Goal: Task Accomplishment & Management: Manage account settings

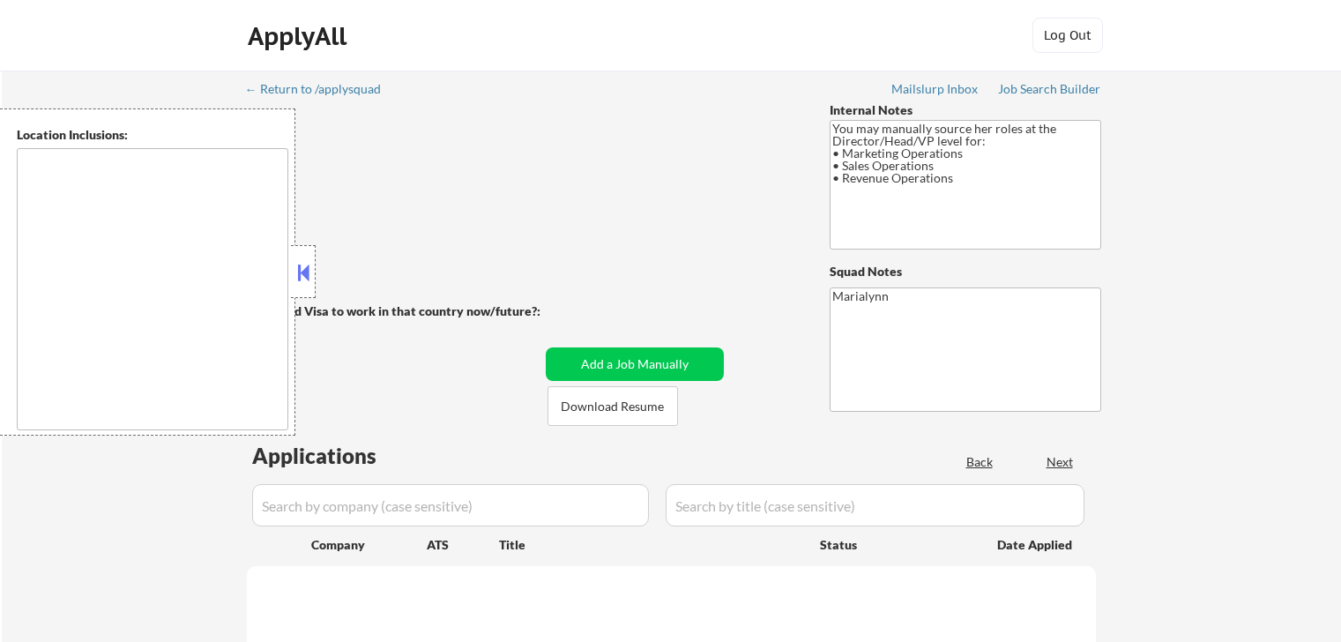
type textarea "[GEOGRAPHIC_DATA], [GEOGRAPHIC_DATA], [GEOGRAPHIC_DATA] [GEOGRAPHIC_DATA], [GEO…"
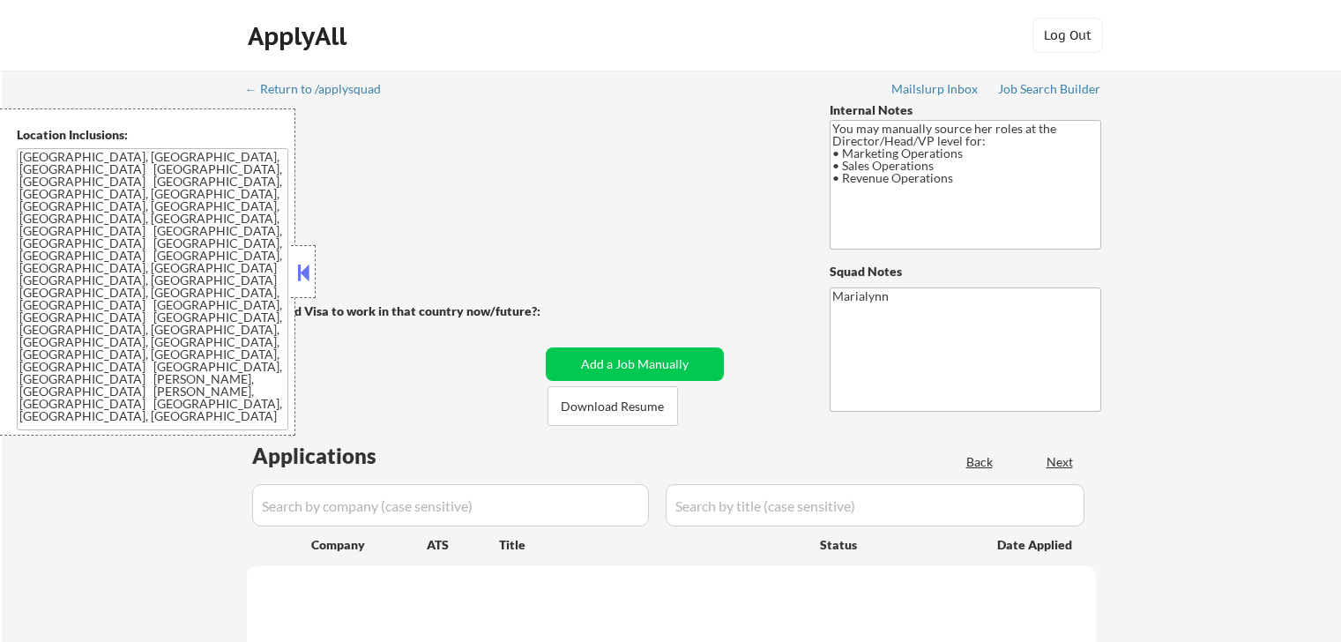
select select ""pending""
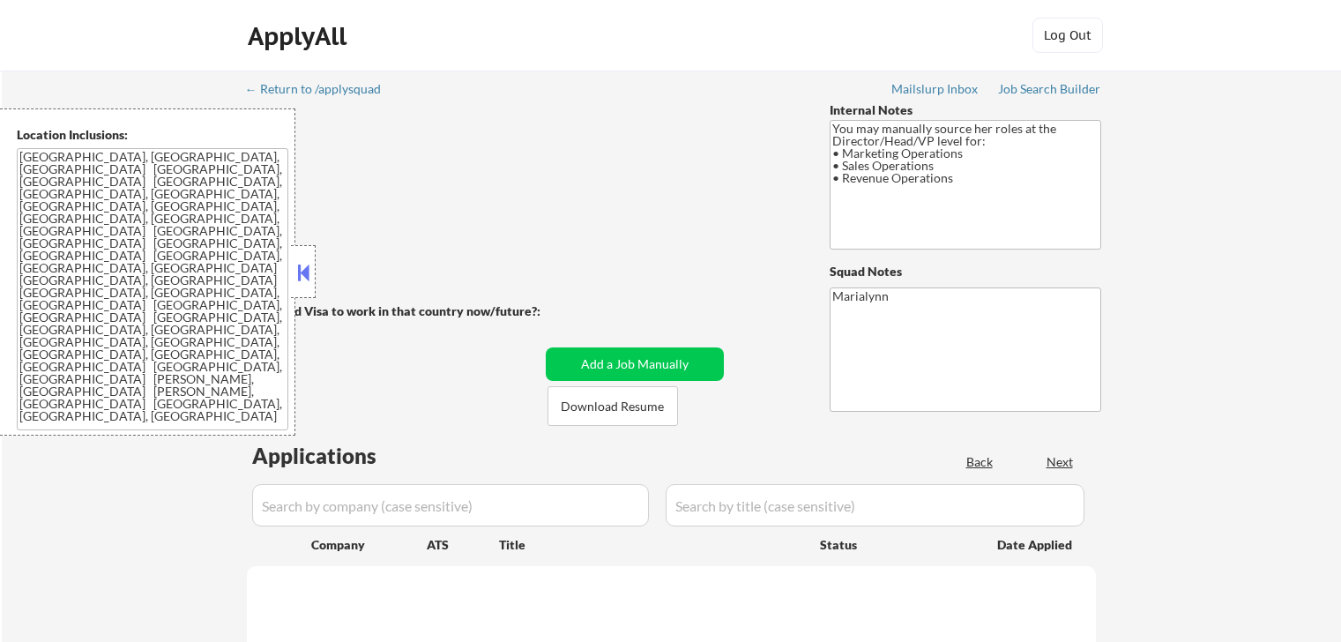
select select ""pending""
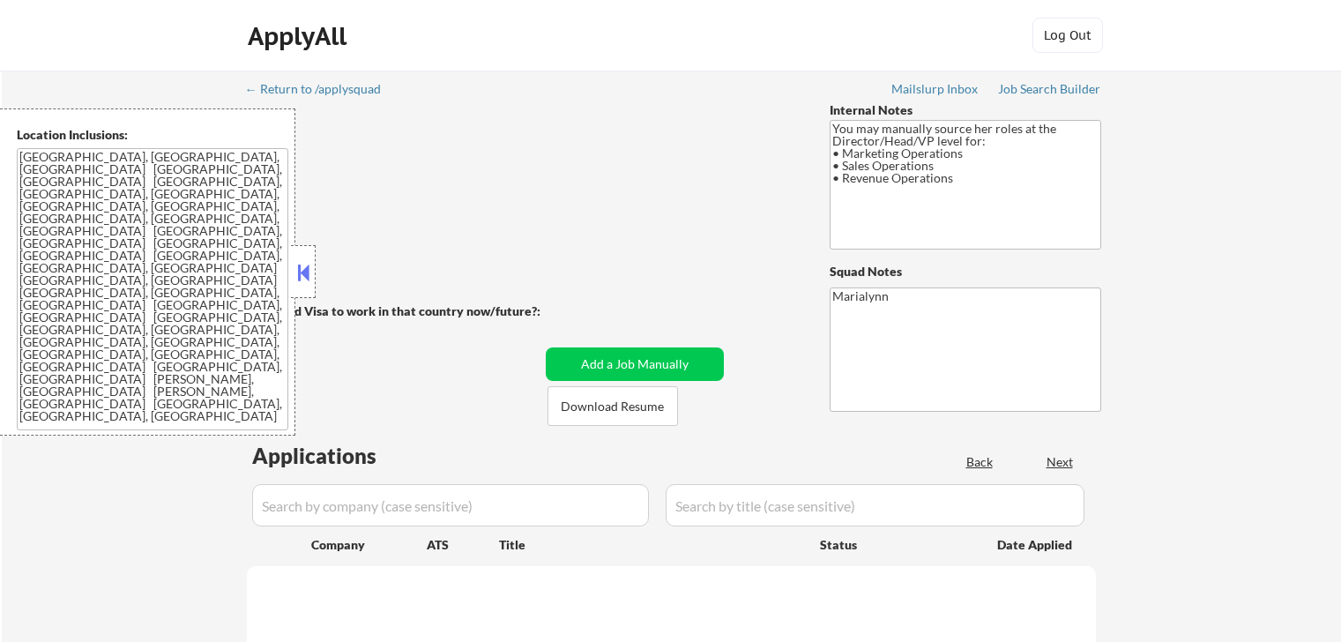
select select ""pending""
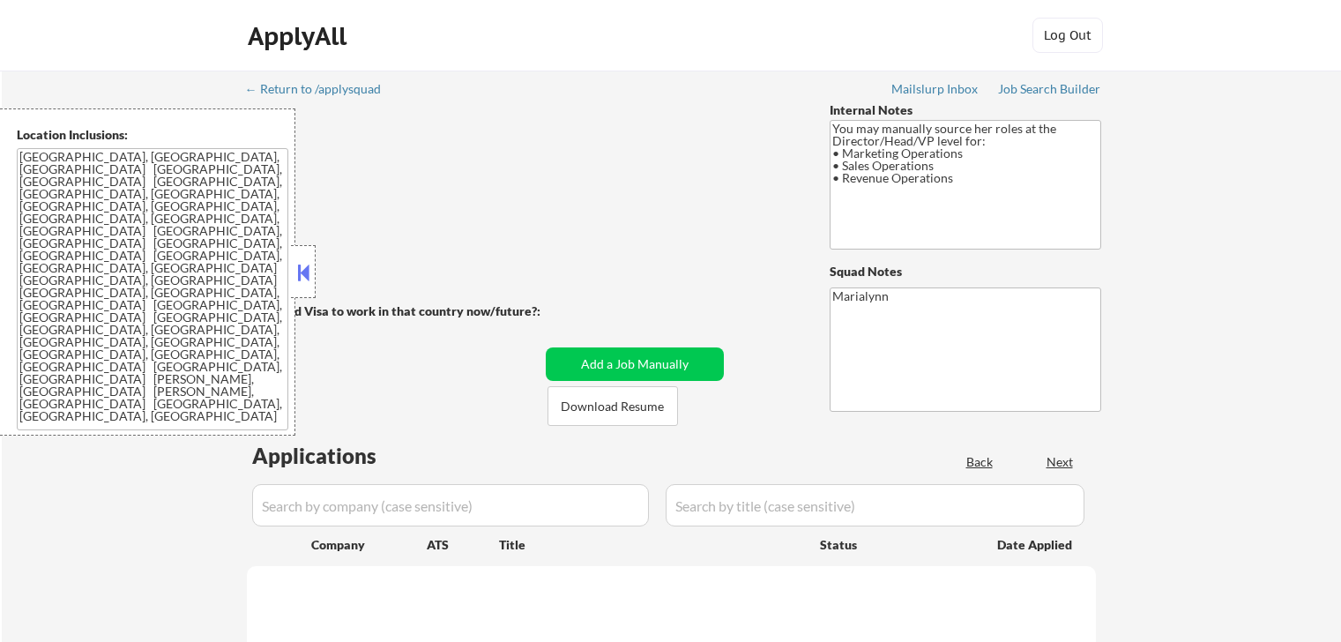
select select ""pending""
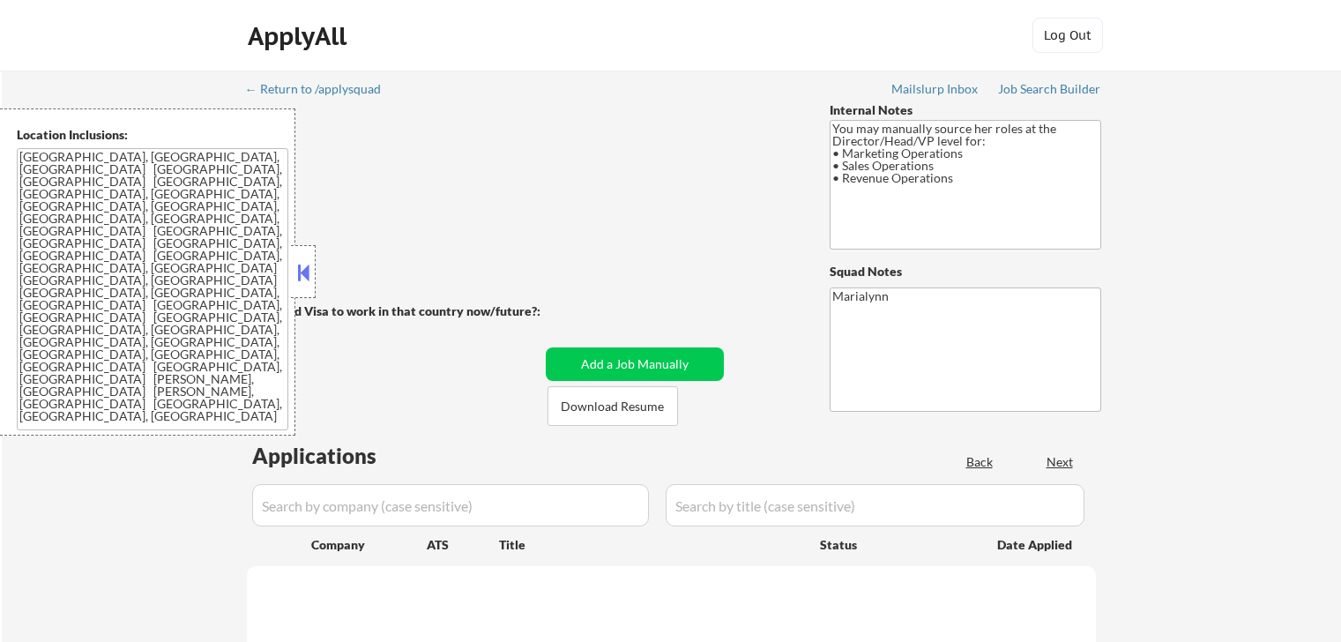
select select ""pending""
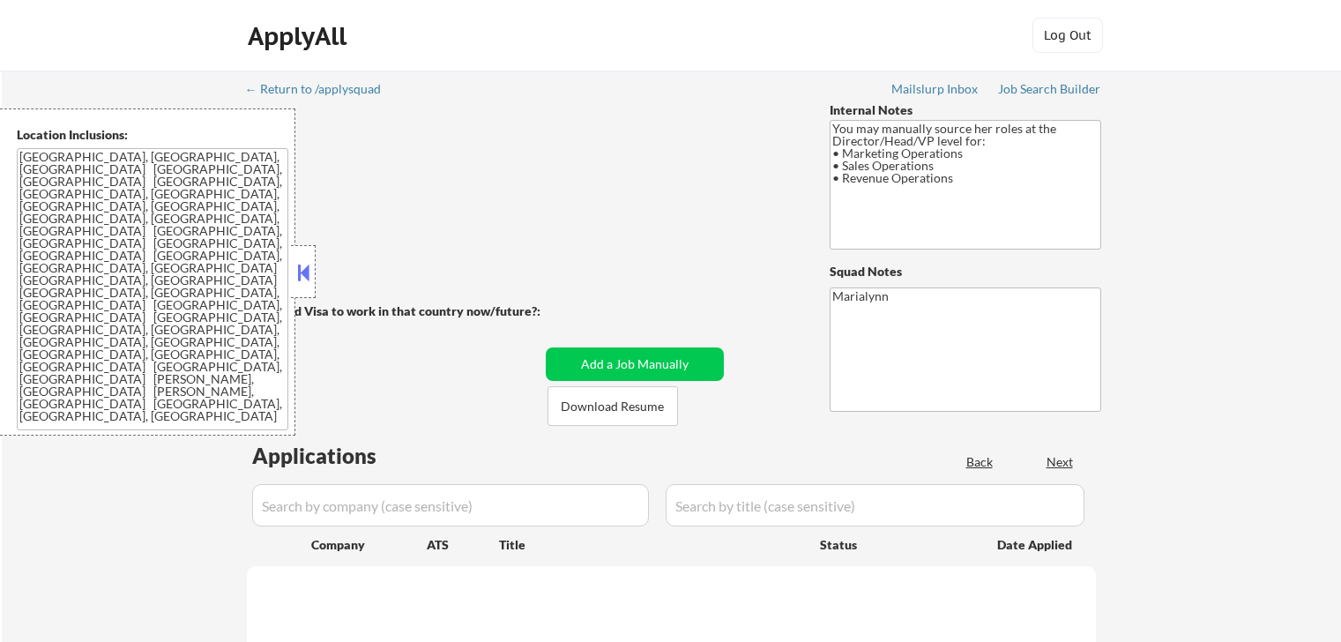
select select ""pending""
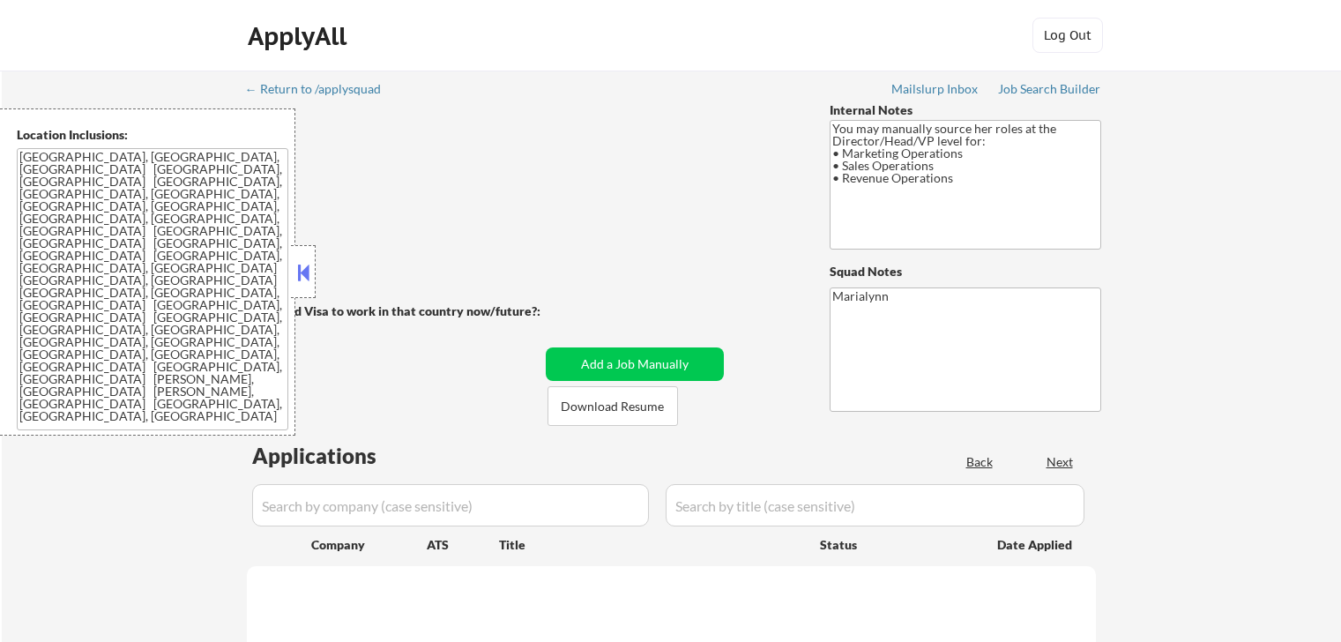
select select ""pending""
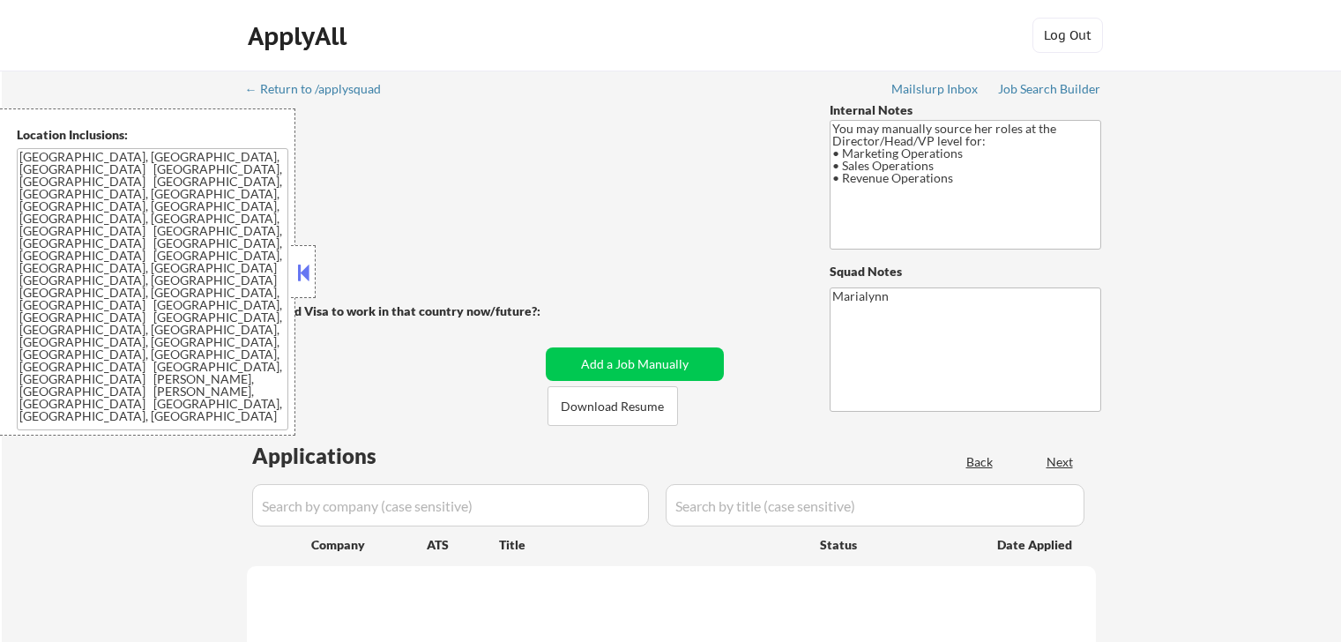
select select ""pending""
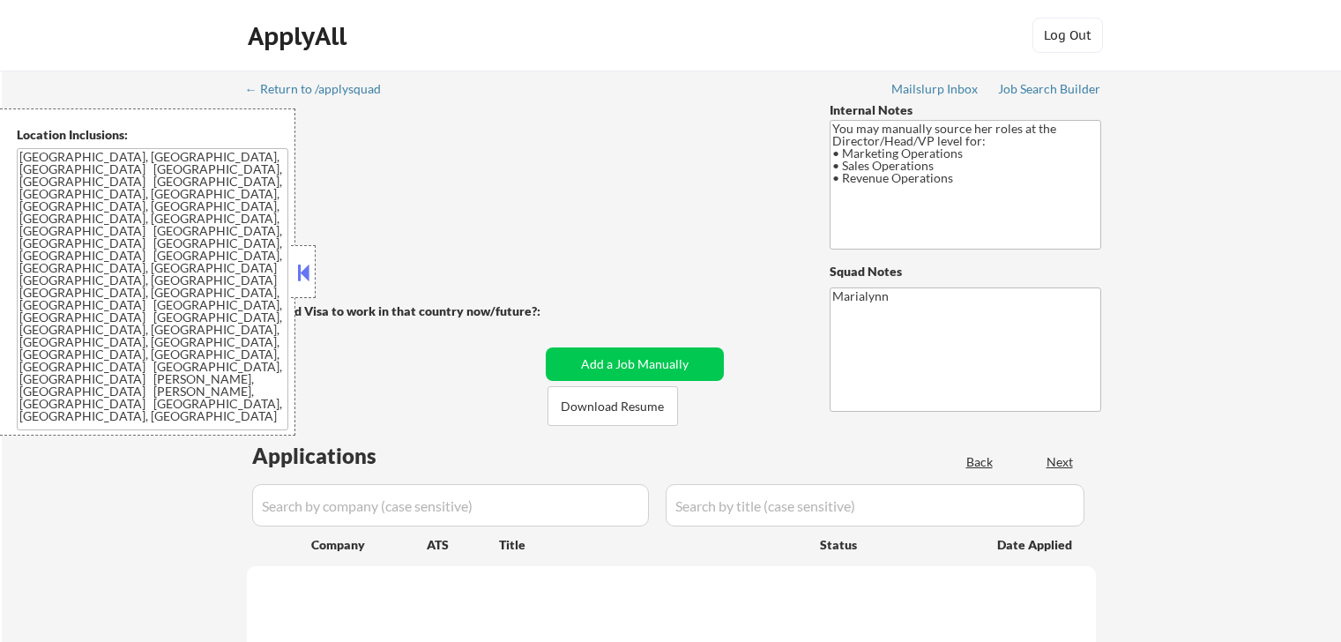
select select ""pending""
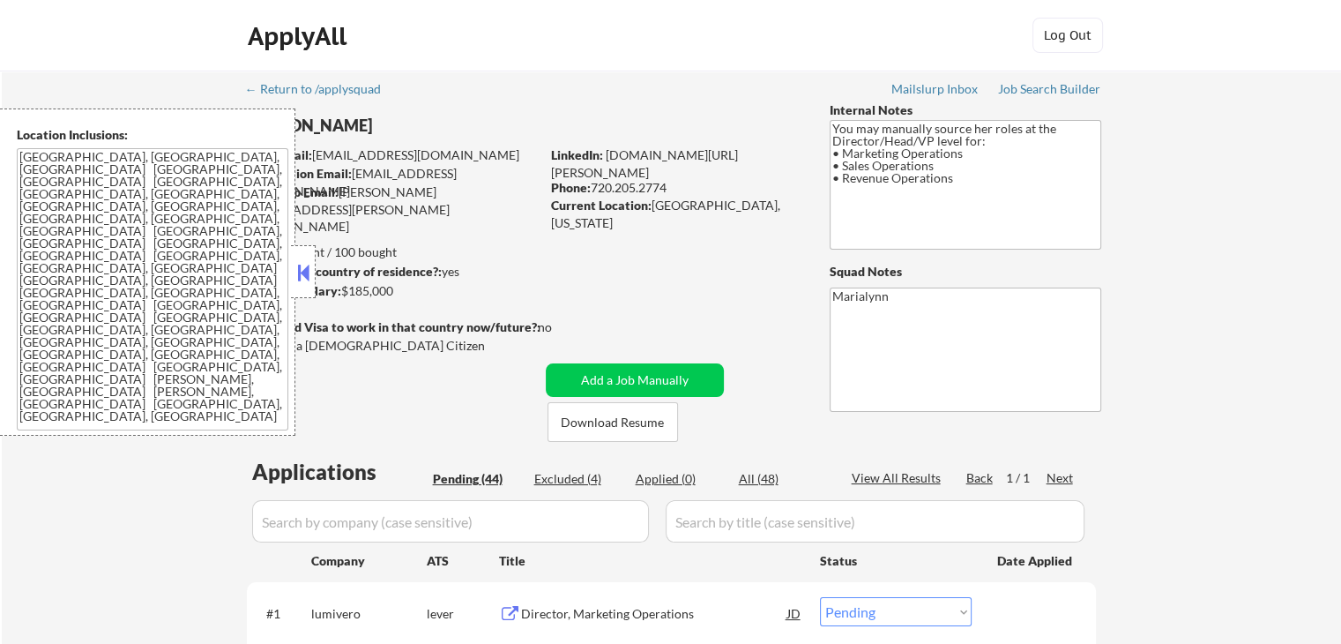
click at [295, 265] on button at bounding box center [303, 272] width 19 height 26
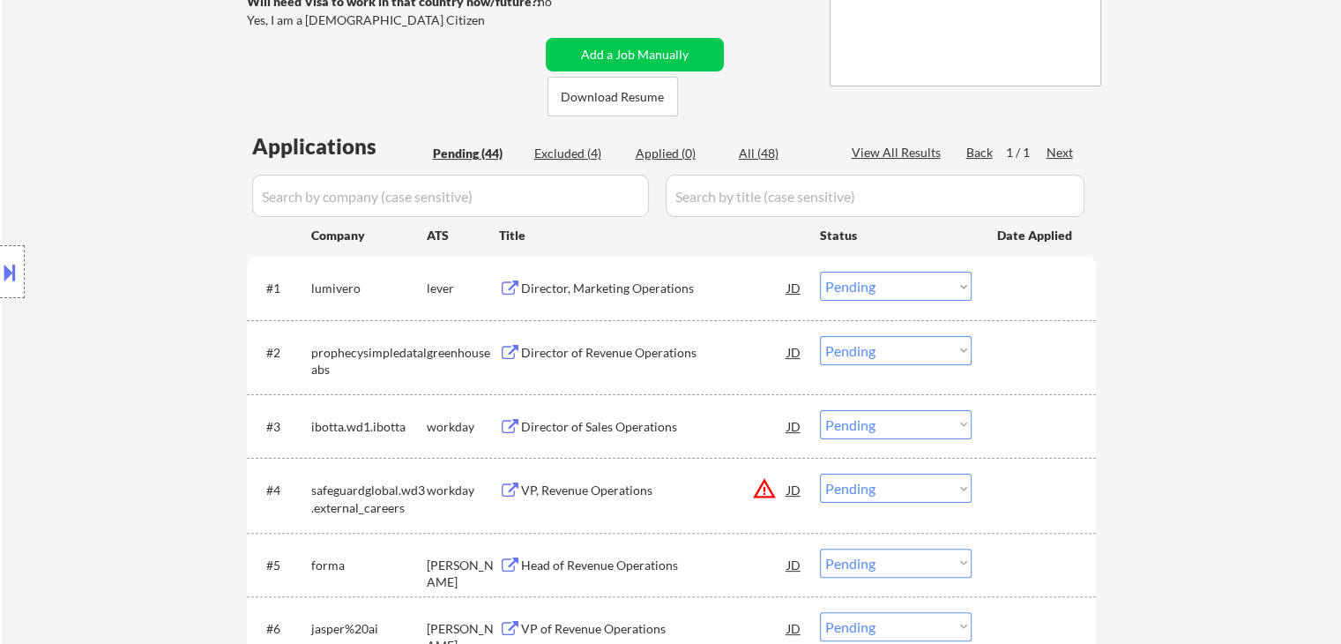
scroll to position [441, 0]
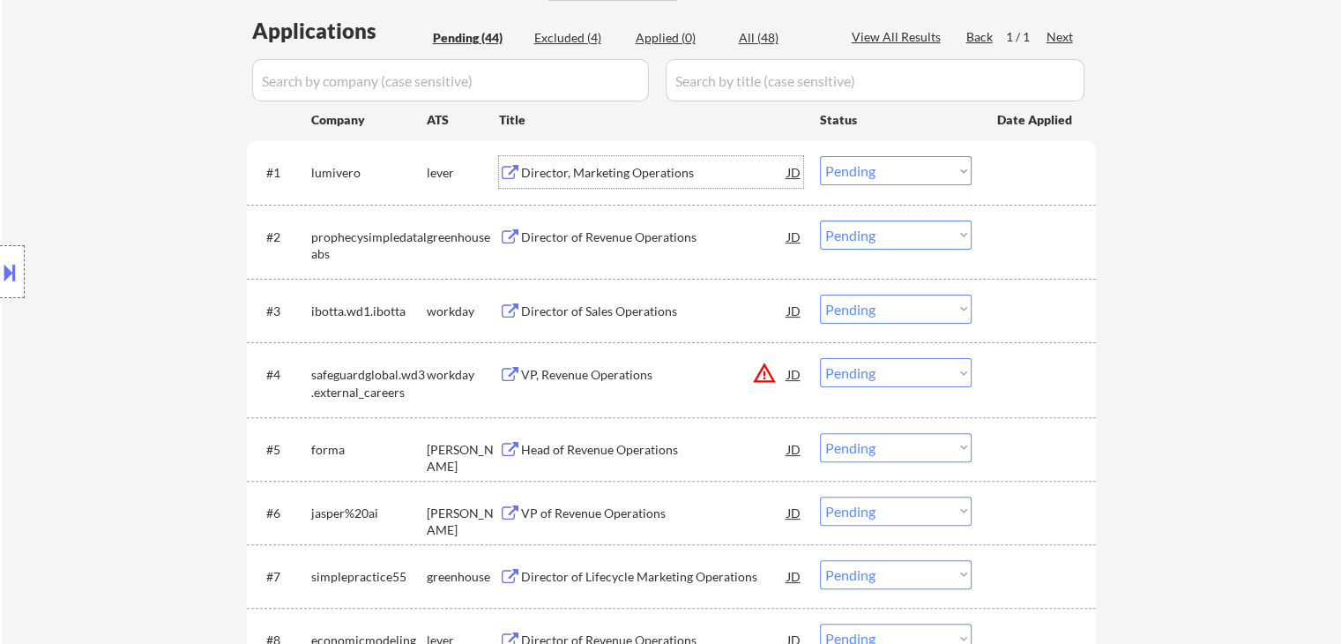
click at [609, 167] on div "Director, Marketing Operations" at bounding box center [654, 173] width 266 height 18
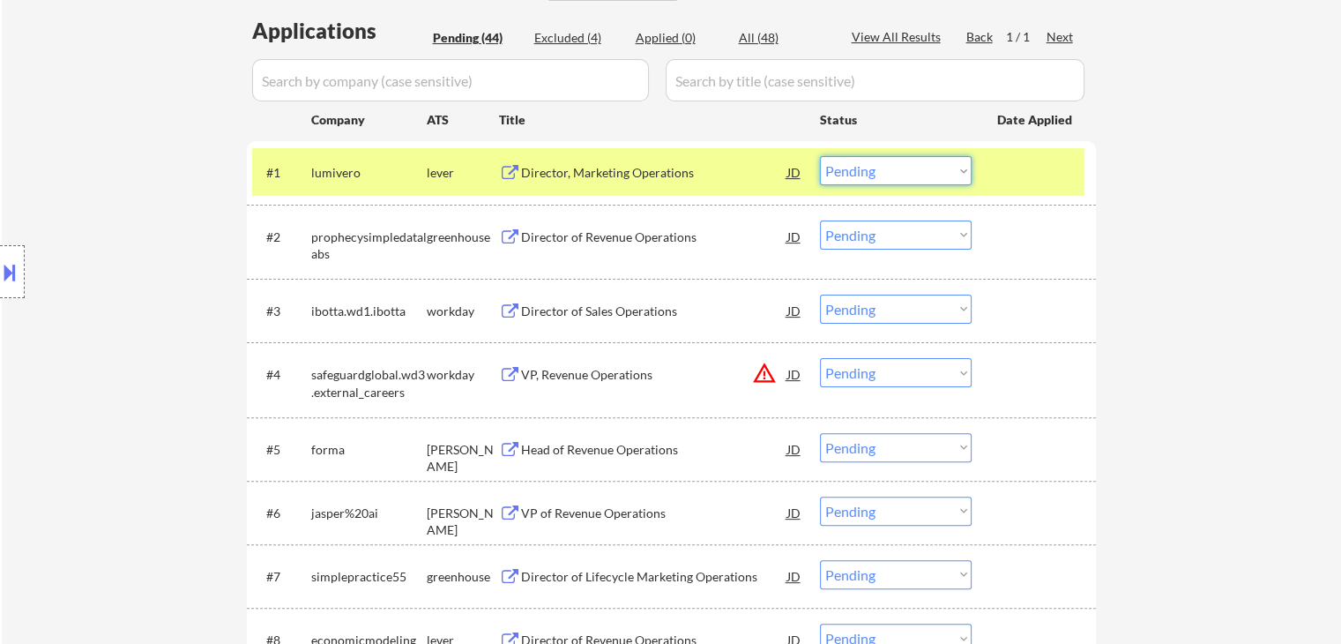
drag, startPoint x: 906, startPoint y: 156, endPoint x: 921, endPoint y: 184, distance: 31.5
click at [908, 161] on select "Choose an option... Pending Applied Excluded (Questions) Excluded (Expired) Exc…" at bounding box center [896, 170] width 152 height 29
click at [820, 156] on select "Choose an option... Pending Applied Excluded (Questions) Excluded (Expired) Exc…" at bounding box center [896, 170] width 152 height 29
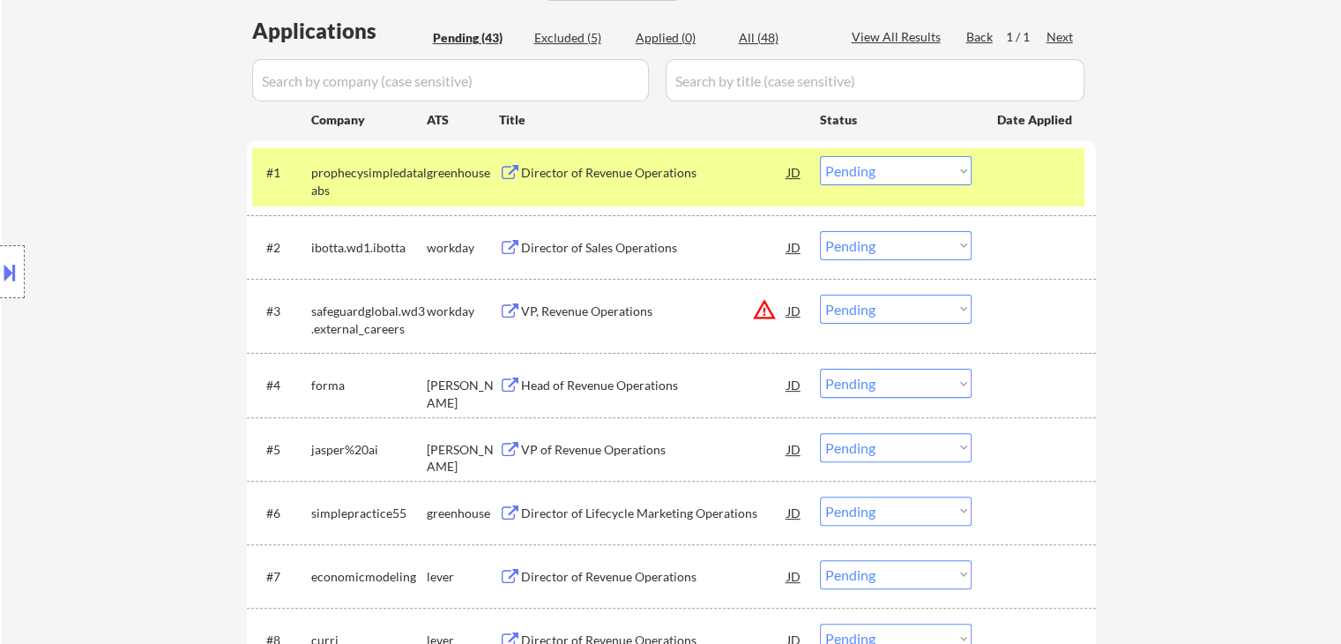
click at [593, 167] on div "Director of Revenue Operations" at bounding box center [654, 173] width 266 height 18
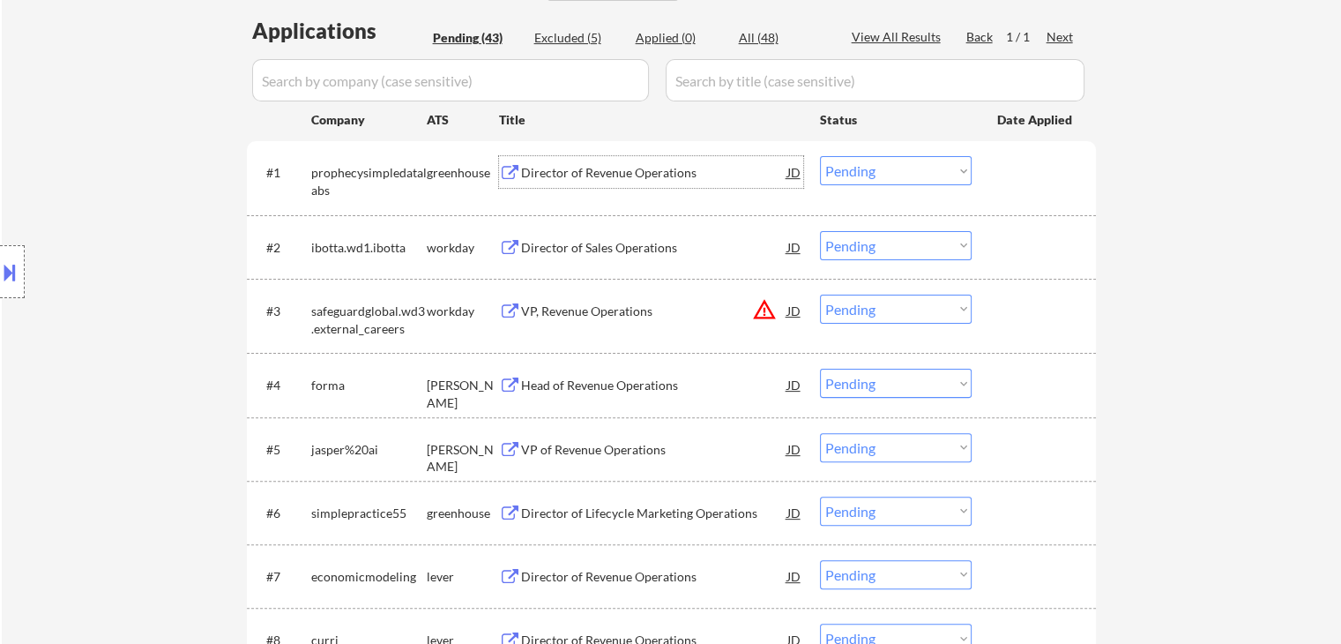
click at [890, 174] on select "Choose an option... Pending Applied Excluded (Questions) Excluded (Expired) Exc…" at bounding box center [896, 170] width 152 height 29
click at [820, 156] on select "Choose an option... Pending Applied Excluded (Questions) Excluded (Expired) Exc…" at bounding box center [896, 170] width 152 height 29
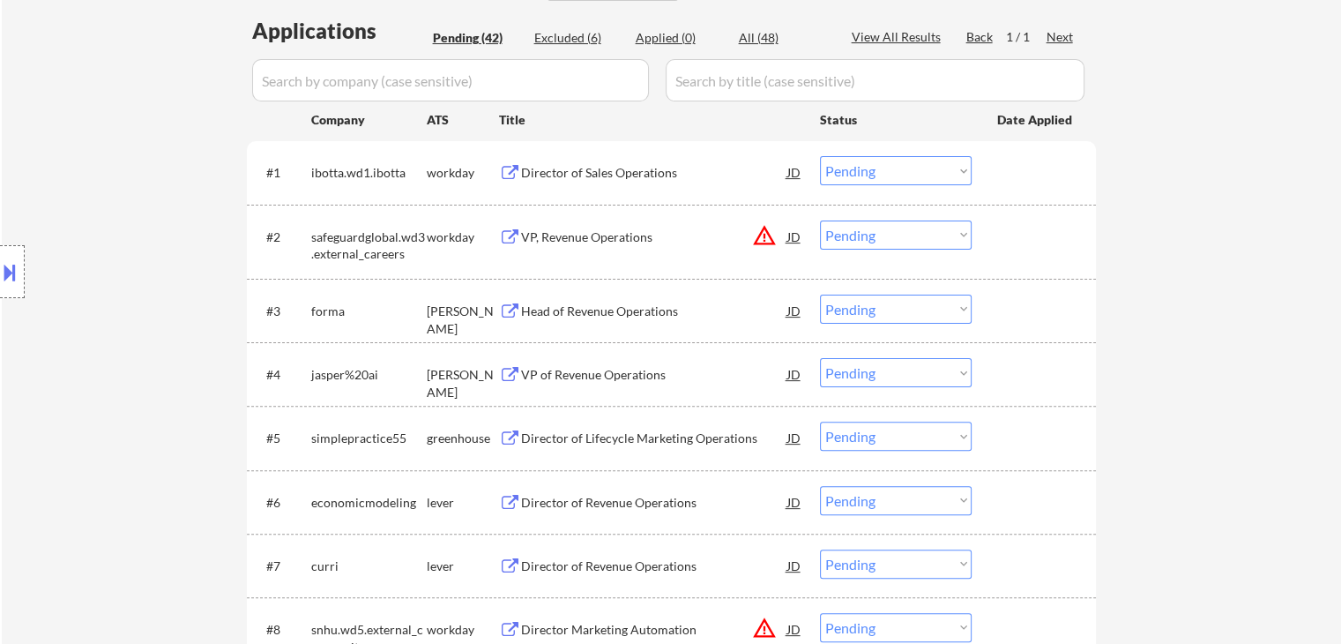
click at [534, 171] on div "Director of Sales Operations" at bounding box center [654, 173] width 266 height 18
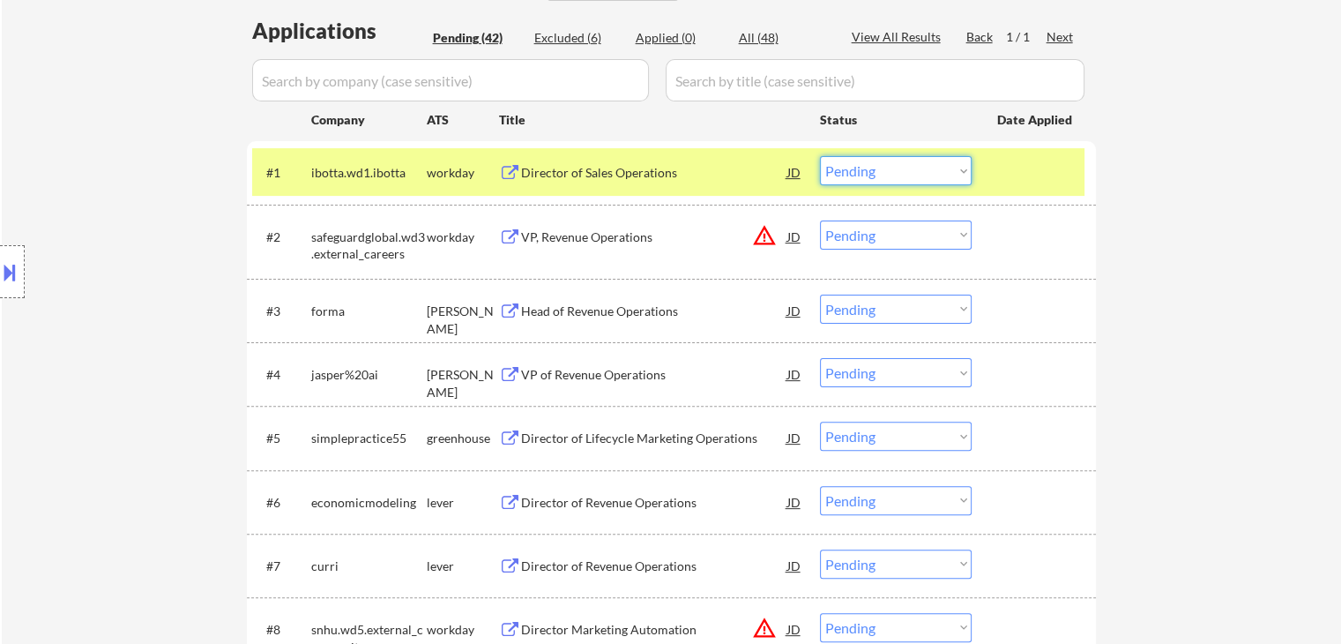
click at [885, 165] on select "Choose an option... Pending Applied Excluded (Questions) Excluded (Expired) Exc…" at bounding box center [896, 170] width 152 height 29
click at [820, 156] on select "Choose an option... Pending Applied Excluded (Questions) Excluded (Expired) Exc…" at bounding box center [896, 170] width 152 height 29
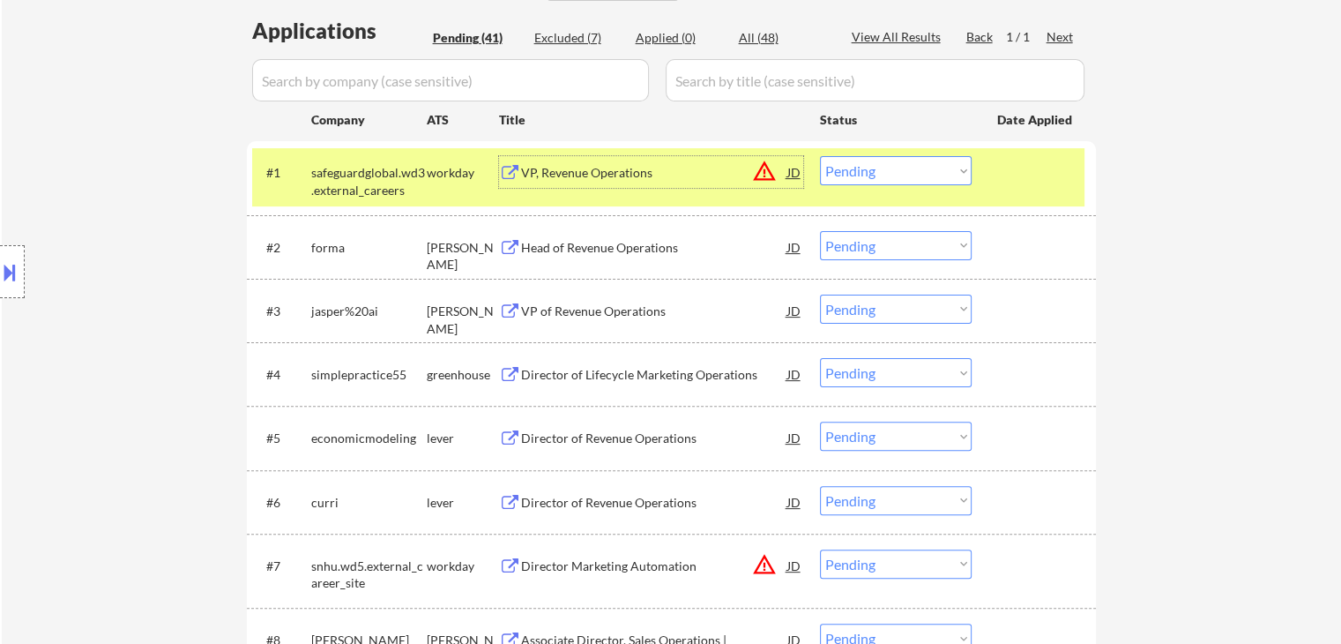
click at [597, 177] on div "VP, Revenue Operations" at bounding box center [654, 173] width 266 height 18
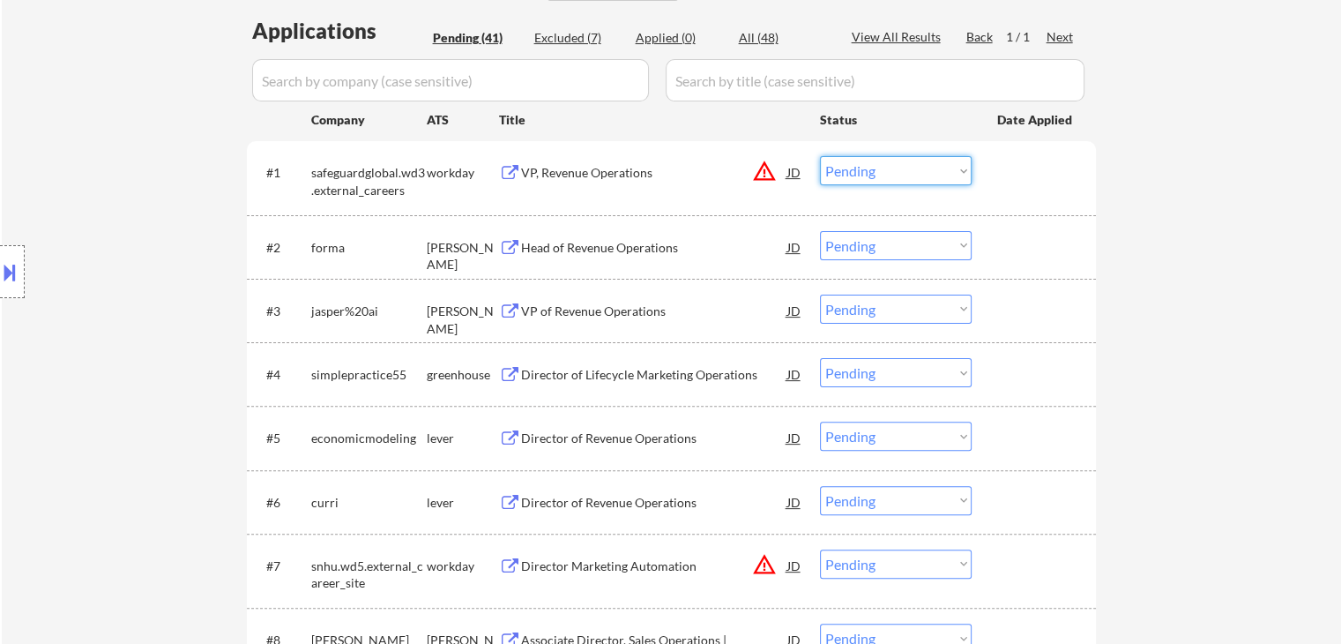
drag, startPoint x: 854, startPoint y: 167, endPoint x: 864, endPoint y: 175, distance: 13.2
click at [854, 167] on select "Choose an option... Pending Applied Excluded (Questions) Excluded (Expired) Exc…" at bounding box center [896, 170] width 152 height 29
click at [820, 156] on select "Choose an option... Pending Applied Excluded (Questions) Excluded (Expired) Exc…" at bounding box center [896, 170] width 152 height 29
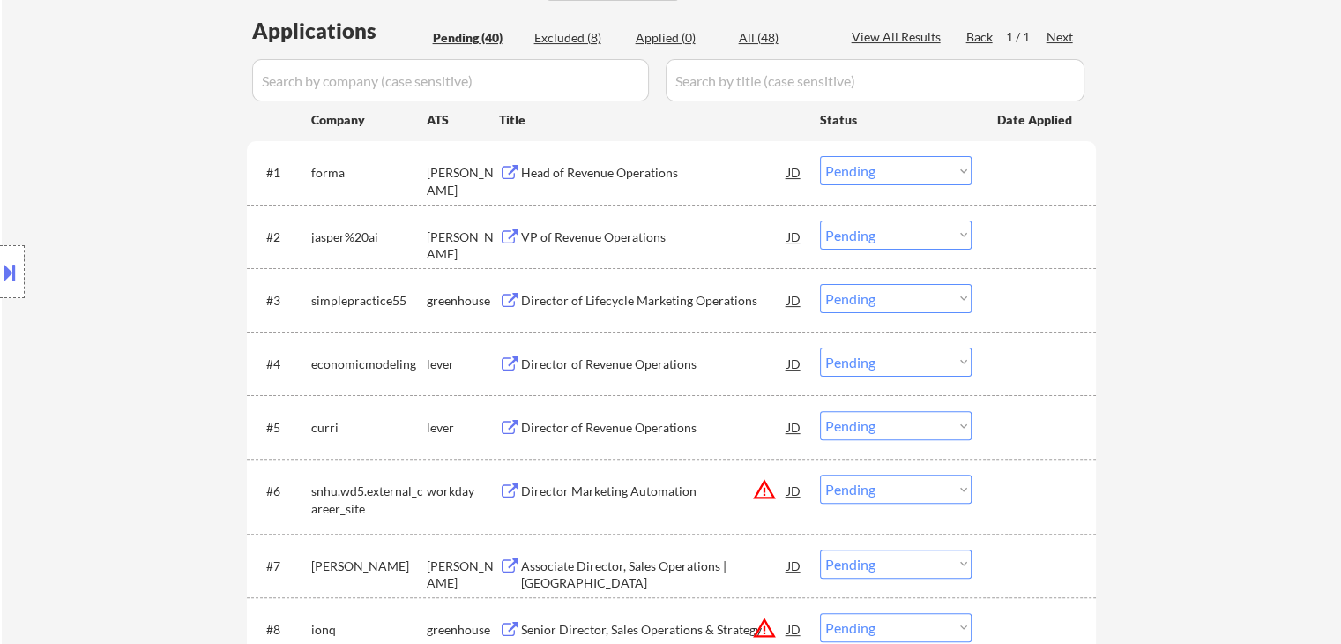
click at [554, 169] on div "Head of Revenue Operations" at bounding box center [654, 173] width 266 height 18
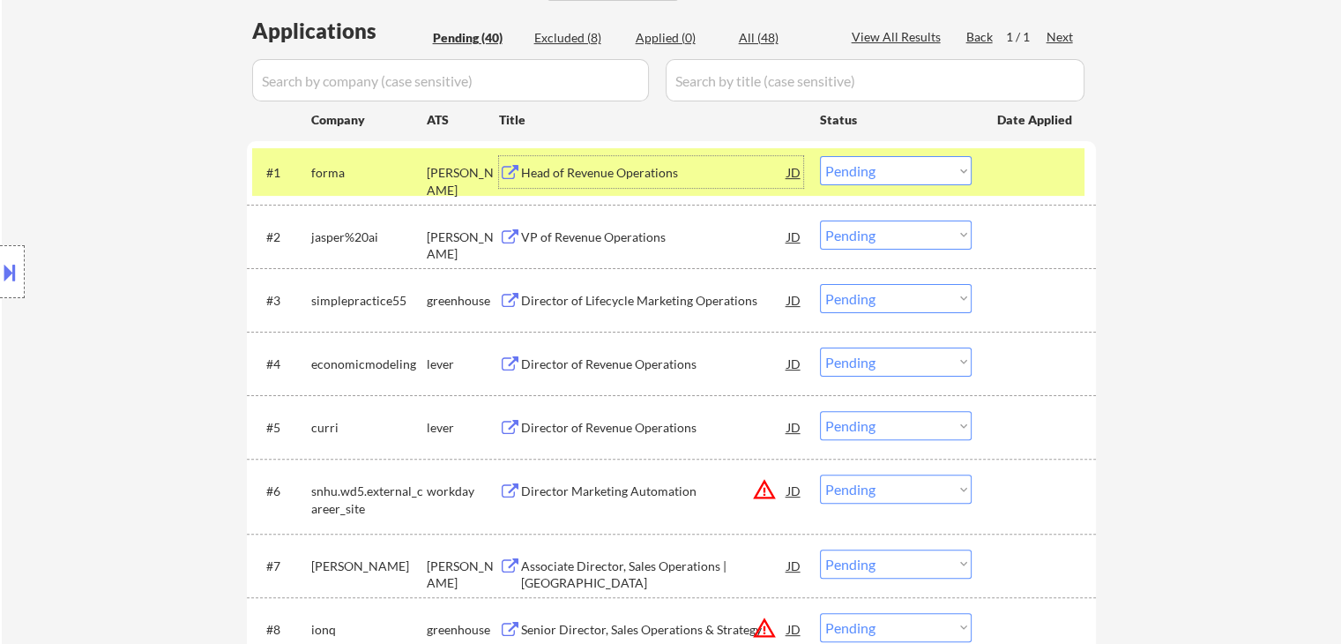
click at [641, 178] on div "Head of Revenue Operations" at bounding box center [654, 173] width 266 height 18
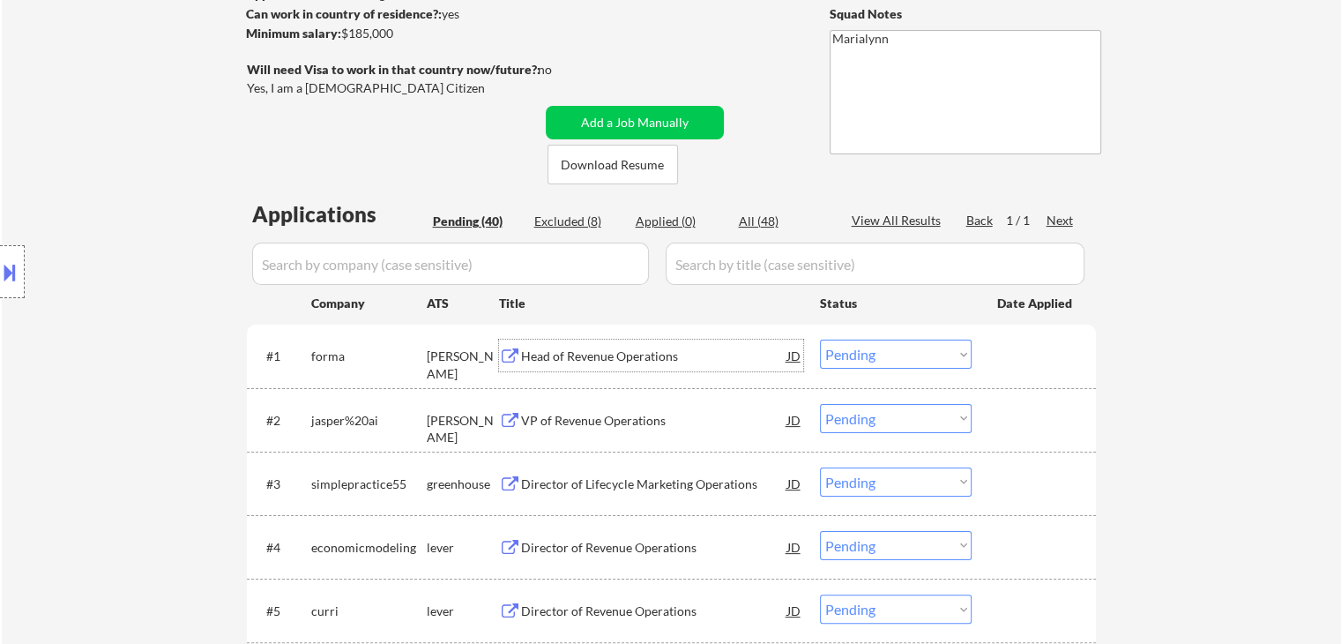
scroll to position [265, 0]
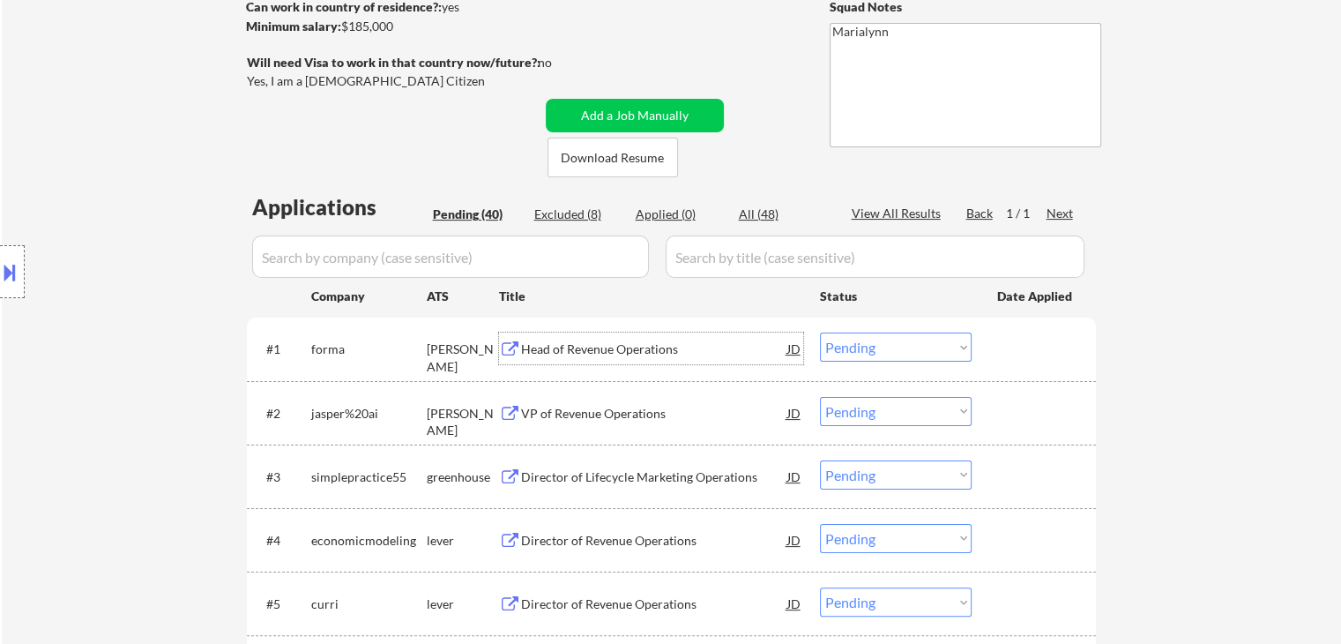
click at [904, 336] on select "Choose an option... Pending Applied Excluded (Questions) Excluded (Expired) Exc…" at bounding box center [896, 346] width 152 height 29
click at [820, 332] on select "Choose an option... Pending Applied Excluded (Questions) Excluded (Expired) Exc…" at bounding box center [896, 346] width 152 height 29
click at [602, 354] on div "VP of Revenue Operations" at bounding box center [654, 349] width 266 height 18
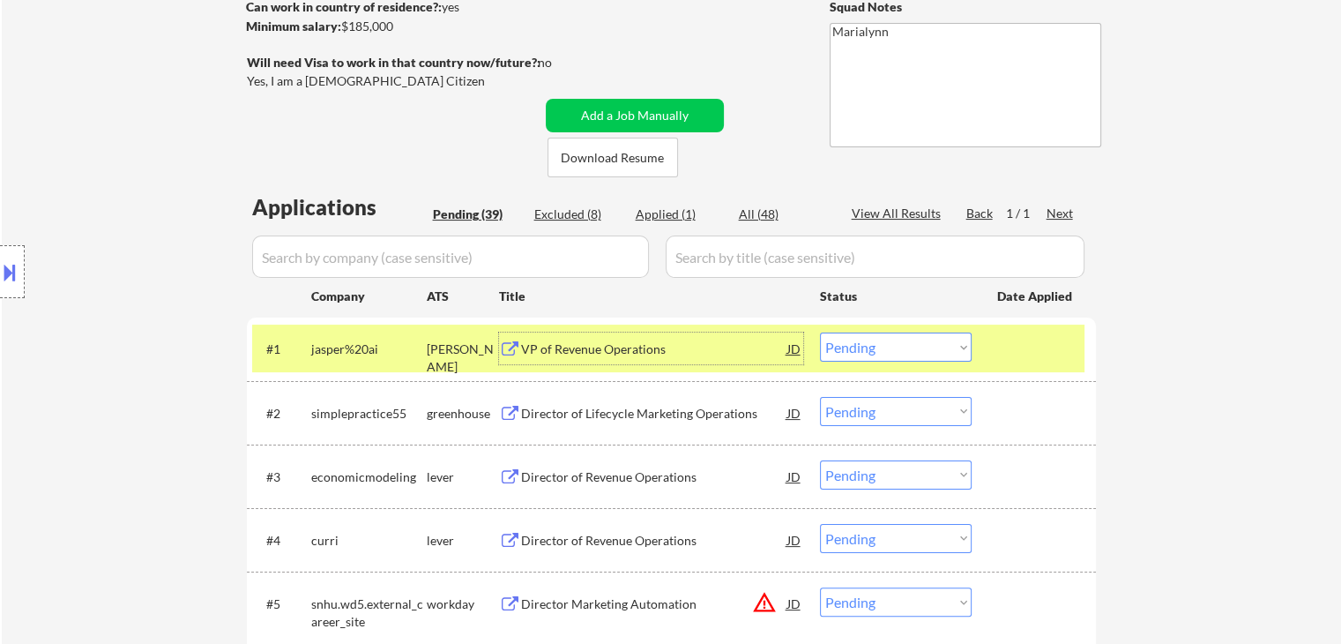
click at [864, 348] on select "Choose an option... Pending Applied Excluded (Questions) Excluded (Expired) Exc…" at bounding box center [896, 346] width 152 height 29
click at [820, 332] on select "Choose an option... Pending Applied Excluded (Questions) Excluded (Expired) Exc…" at bounding box center [896, 346] width 152 height 29
click at [892, 382] on div "#2 simplepractice55 greenhouse Director of Lifecycle Marketing Operations JD wa…" at bounding box center [671, 412] width 849 height 63
click at [880, 350] on select "Choose an option... Pending Applied Excluded (Questions) Excluded (Expired) Exc…" at bounding box center [896, 346] width 152 height 29
click at [820, 332] on select "Choose an option... Pending Applied Excluded (Questions) Excluded (Expired) Exc…" at bounding box center [896, 346] width 152 height 29
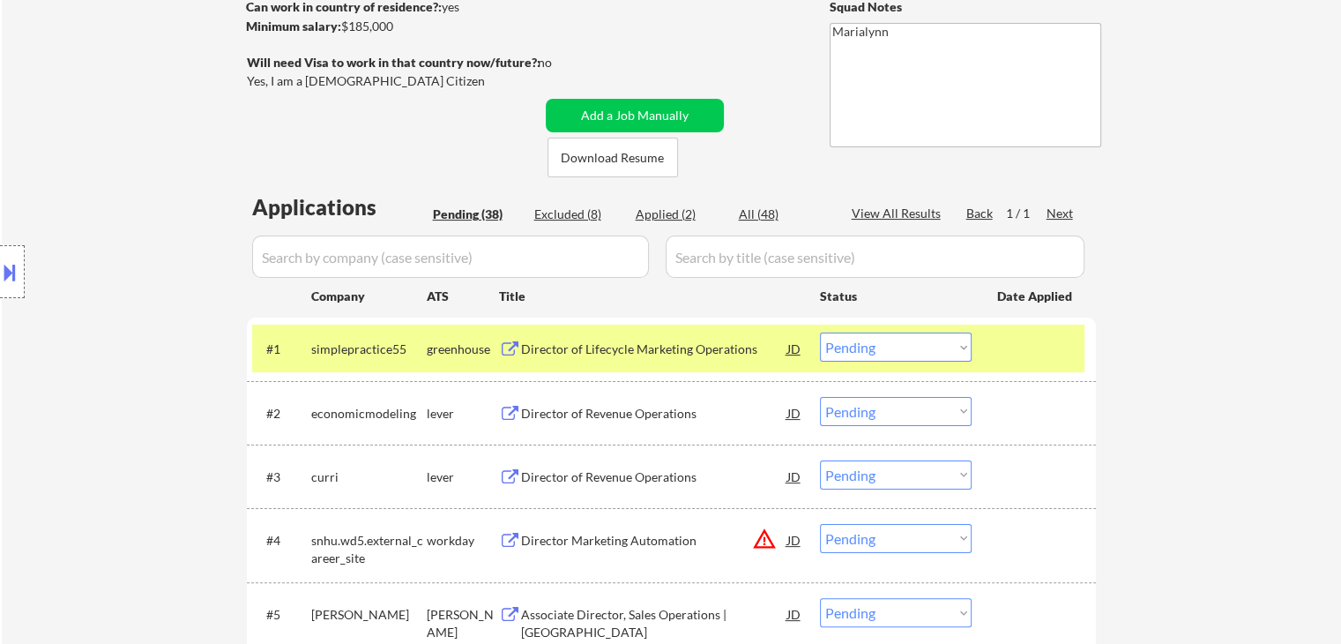
click at [656, 339] on div "Director of Lifecycle Marketing Operations" at bounding box center [654, 348] width 266 height 32
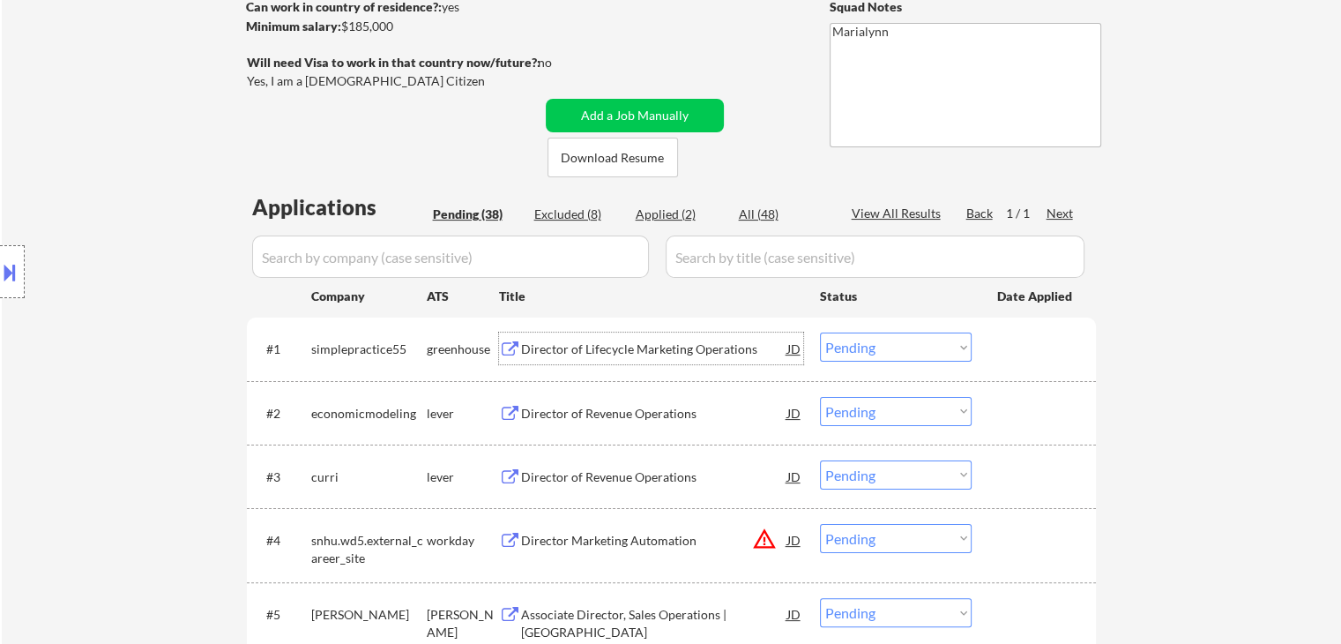
drag, startPoint x: 868, startPoint y: 347, endPoint x: 879, endPoint y: 349, distance: 11.8
click at [869, 347] on select "Choose an option... Pending Applied Excluded (Questions) Excluded (Expired) Exc…" at bounding box center [896, 346] width 152 height 29
click at [820, 332] on select "Choose an option... Pending Applied Excluded (Questions) Excluded (Expired) Exc…" at bounding box center [896, 346] width 152 height 29
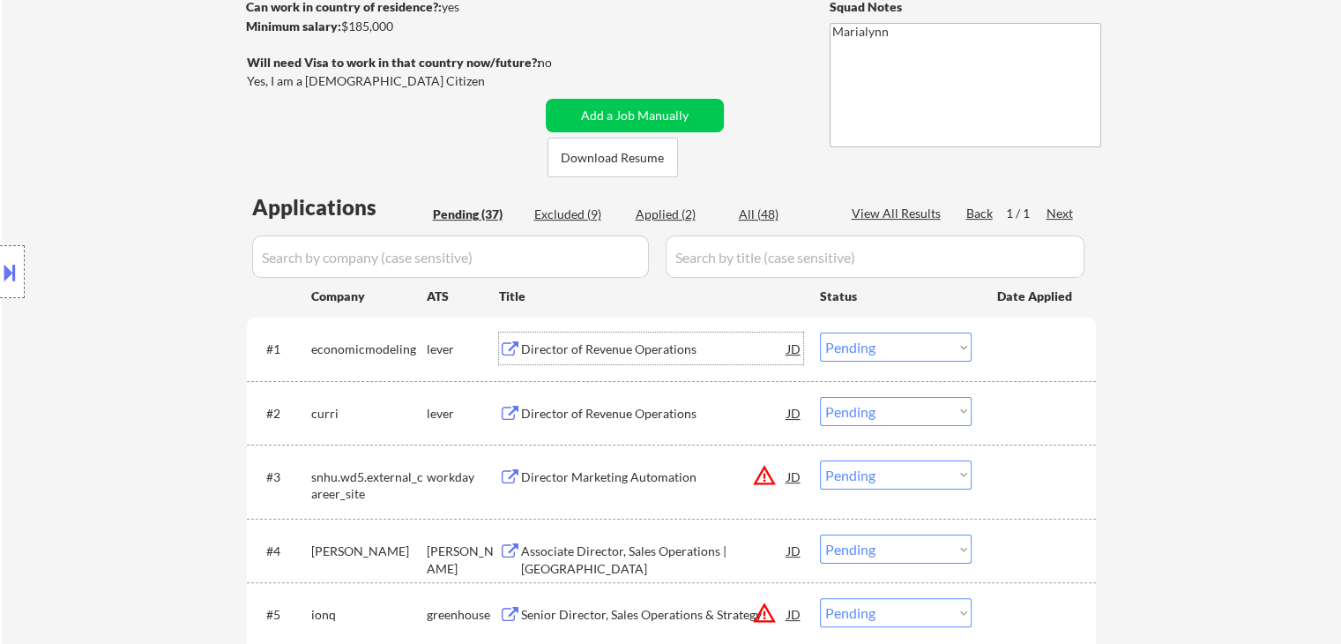
click at [635, 347] on div "Director of Revenue Operations" at bounding box center [654, 349] width 266 height 18
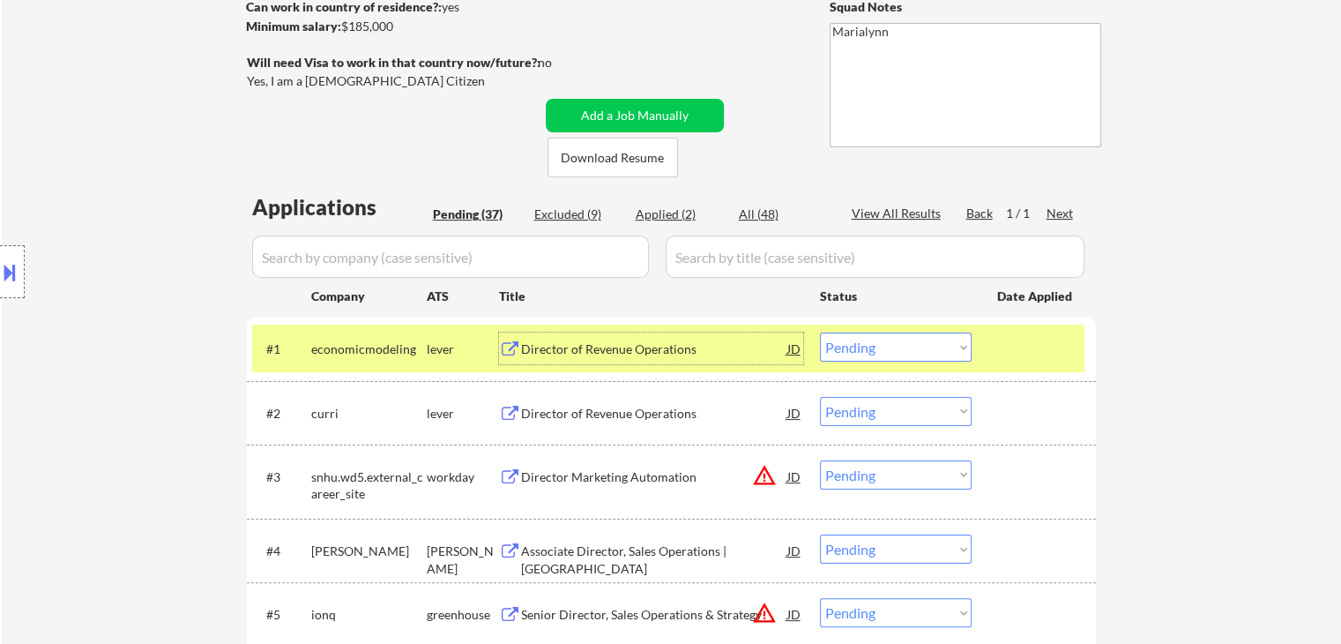
click at [638, 336] on div "Director of Revenue Operations" at bounding box center [654, 348] width 266 height 32
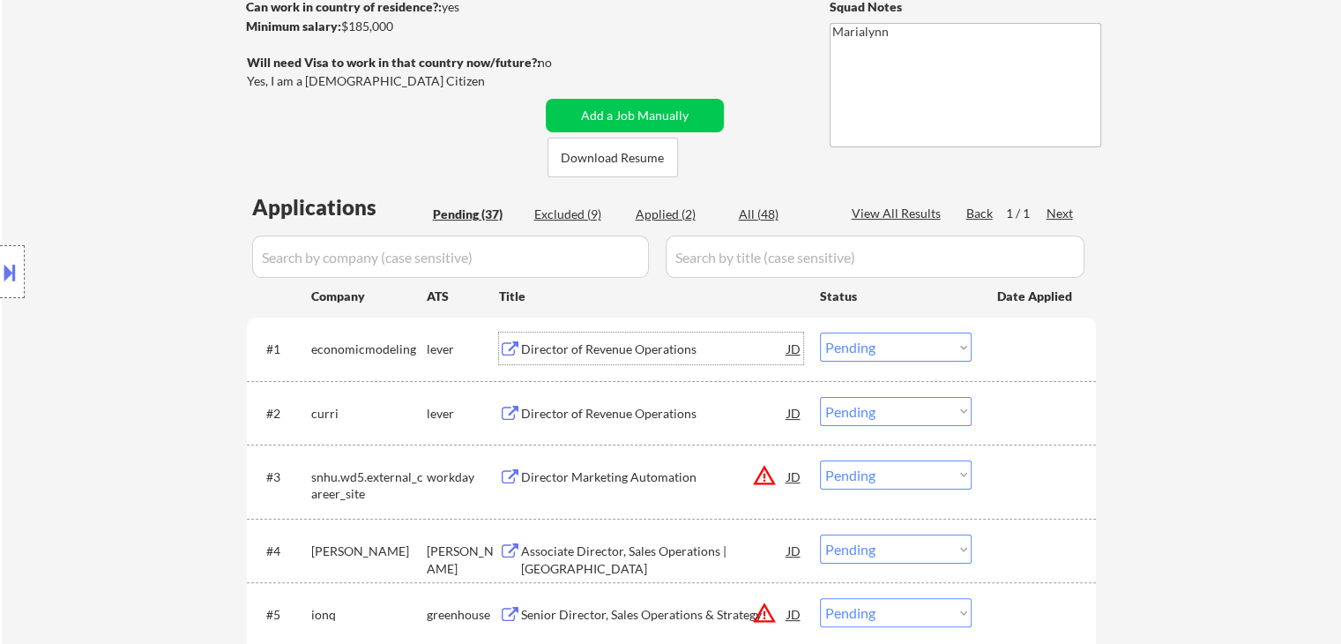
click at [869, 343] on select "Choose an option... Pending Applied Excluded (Questions) Excluded (Expired) Exc…" at bounding box center [896, 346] width 152 height 29
click at [820, 332] on select "Choose an option... Pending Applied Excluded (Questions) Excluded (Expired) Exc…" at bounding box center [896, 346] width 152 height 29
select select ""pending""
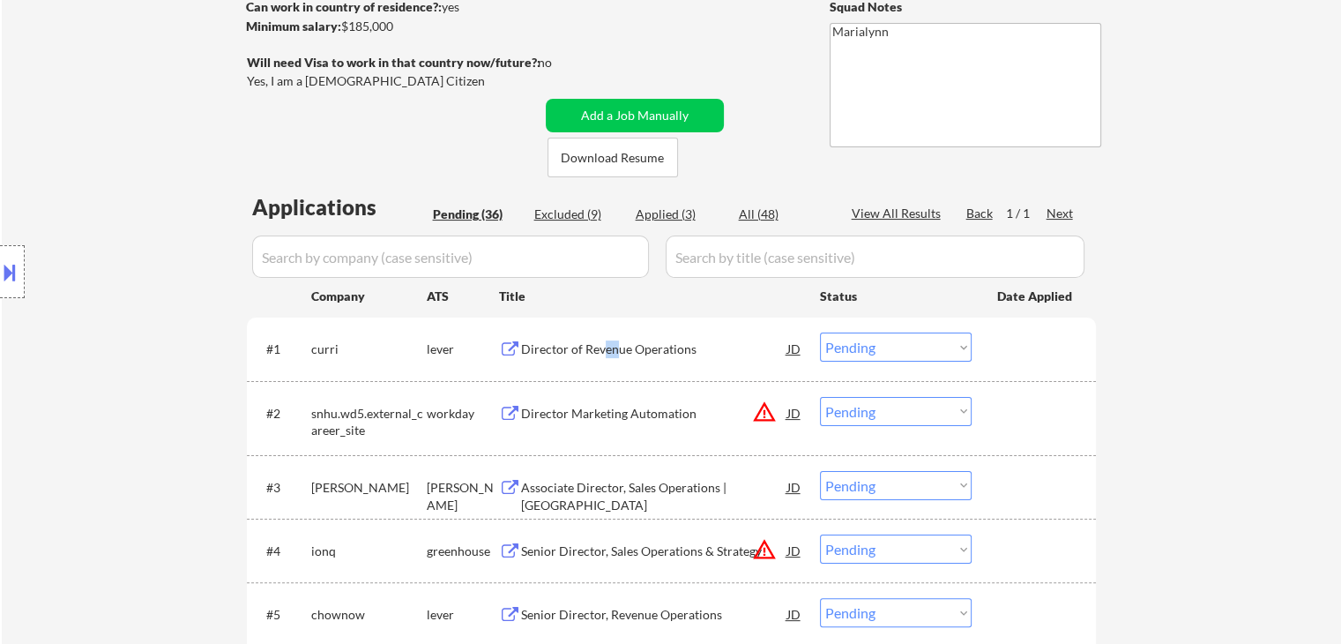
drag, startPoint x: 603, startPoint y: 347, endPoint x: 616, endPoint y: 346, distance: 13.3
click at [616, 346] on div "Director of Revenue Operations" at bounding box center [654, 349] width 266 height 18
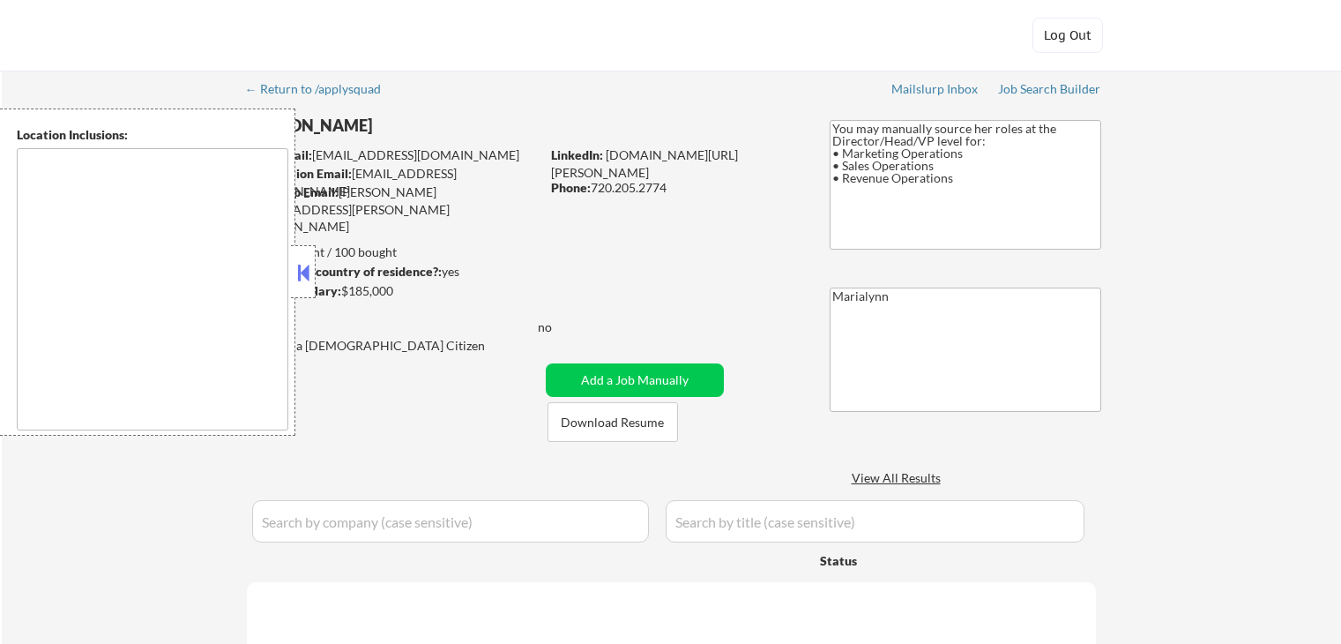
type textarea "[GEOGRAPHIC_DATA], [GEOGRAPHIC_DATA], [GEOGRAPHIC_DATA] [GEOGRAPHIC_DATA], [GEO…"
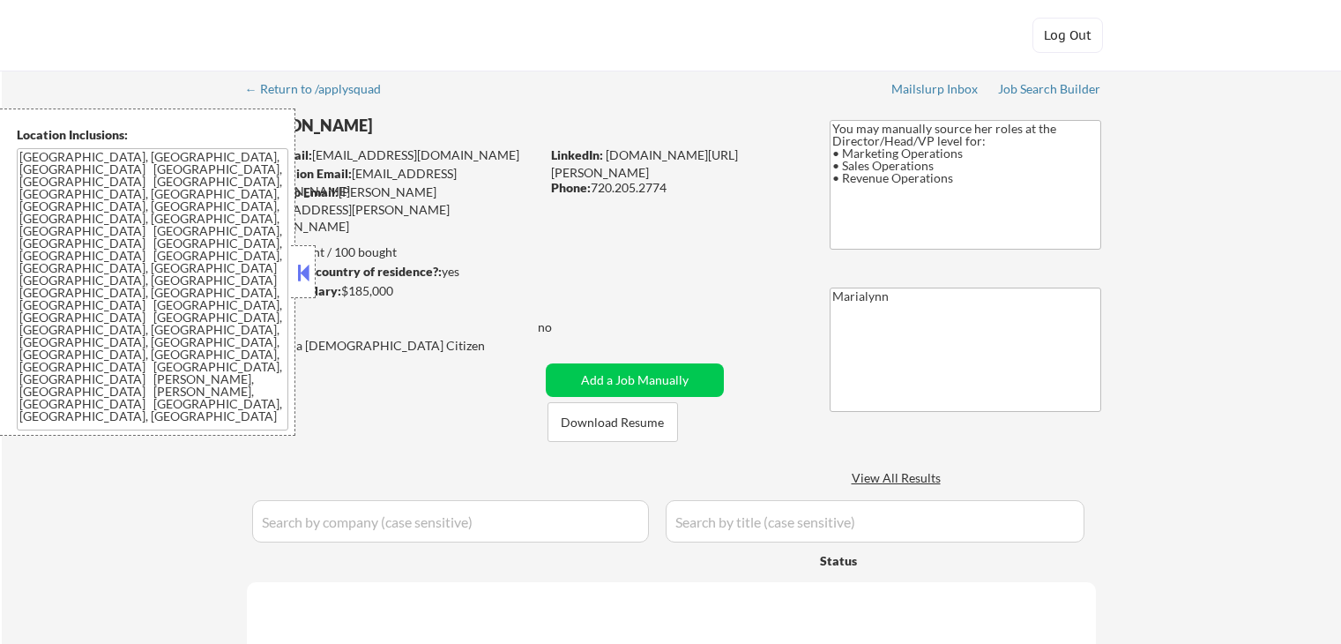
select select ""pending""
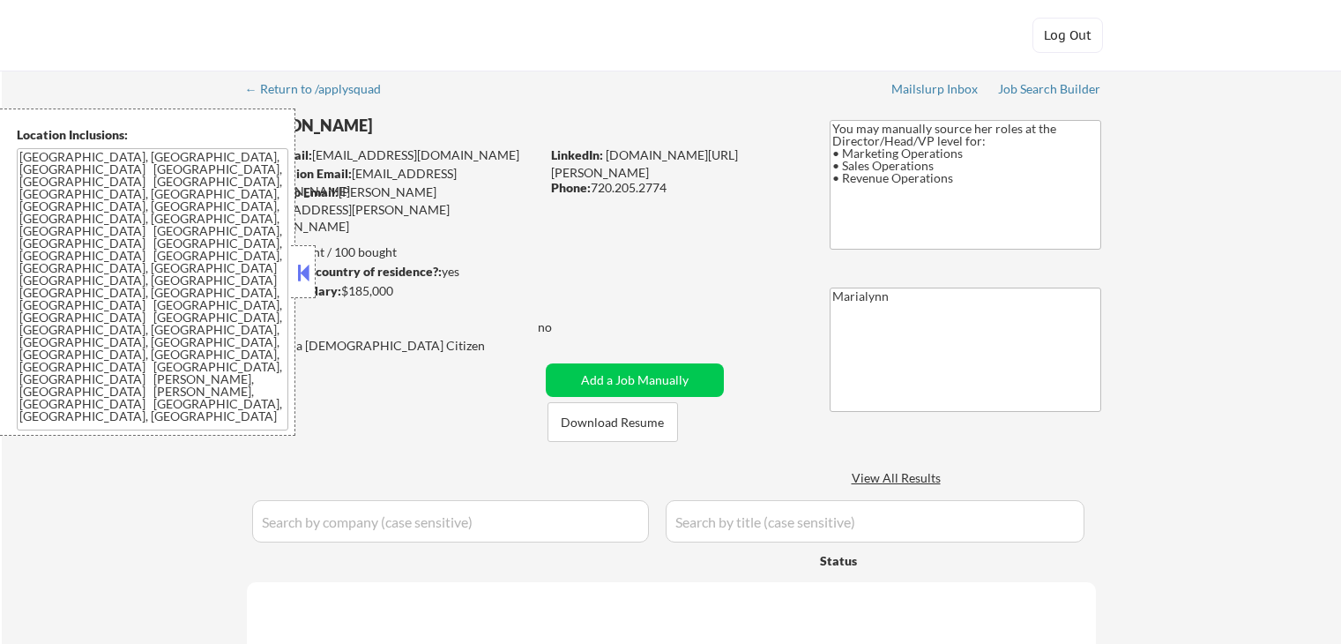
select select ""pending""
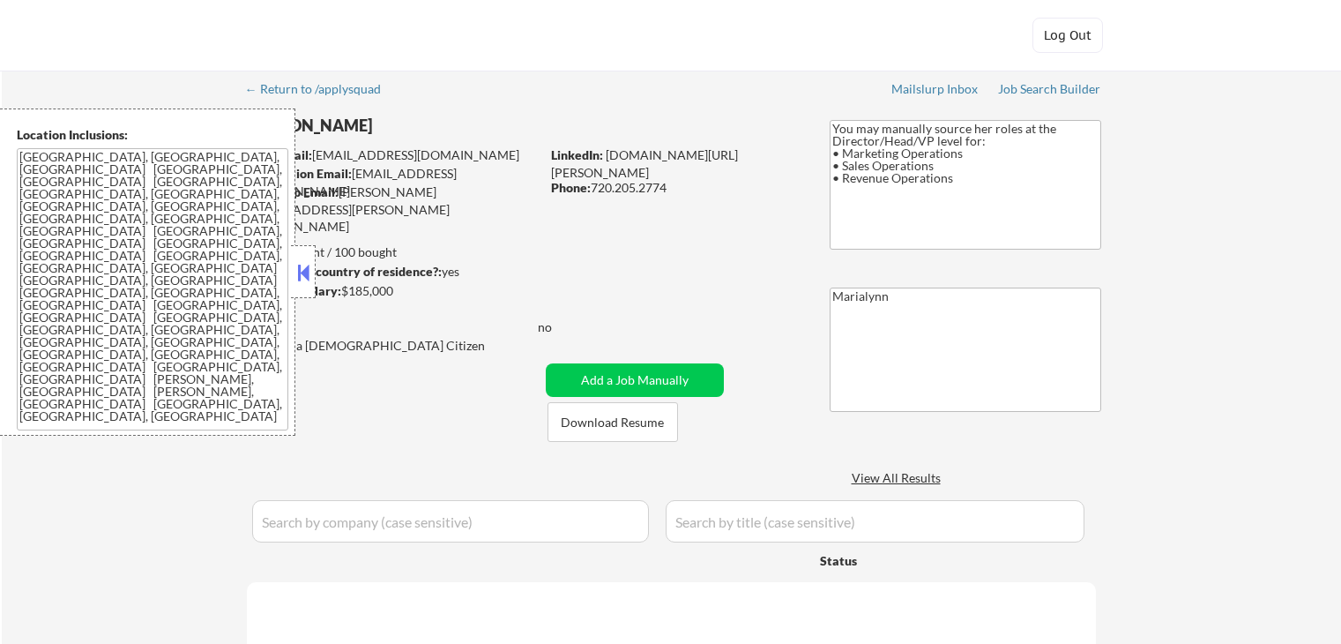
select select ""pending""
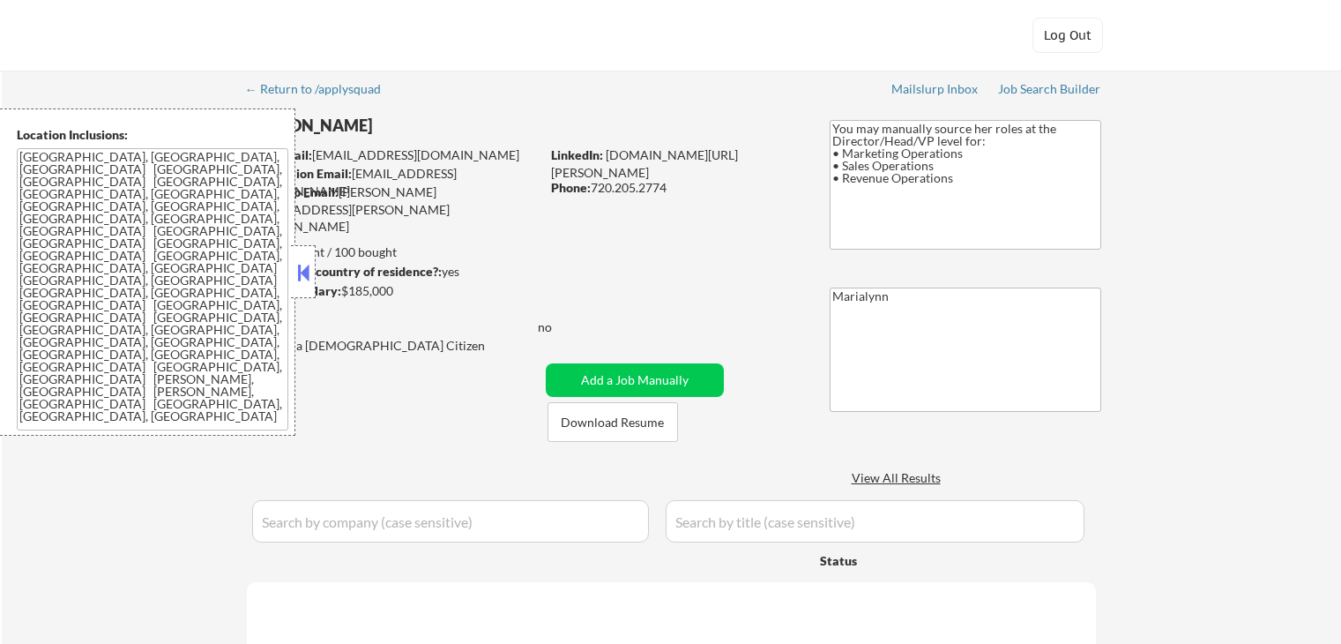
select select ""pending""
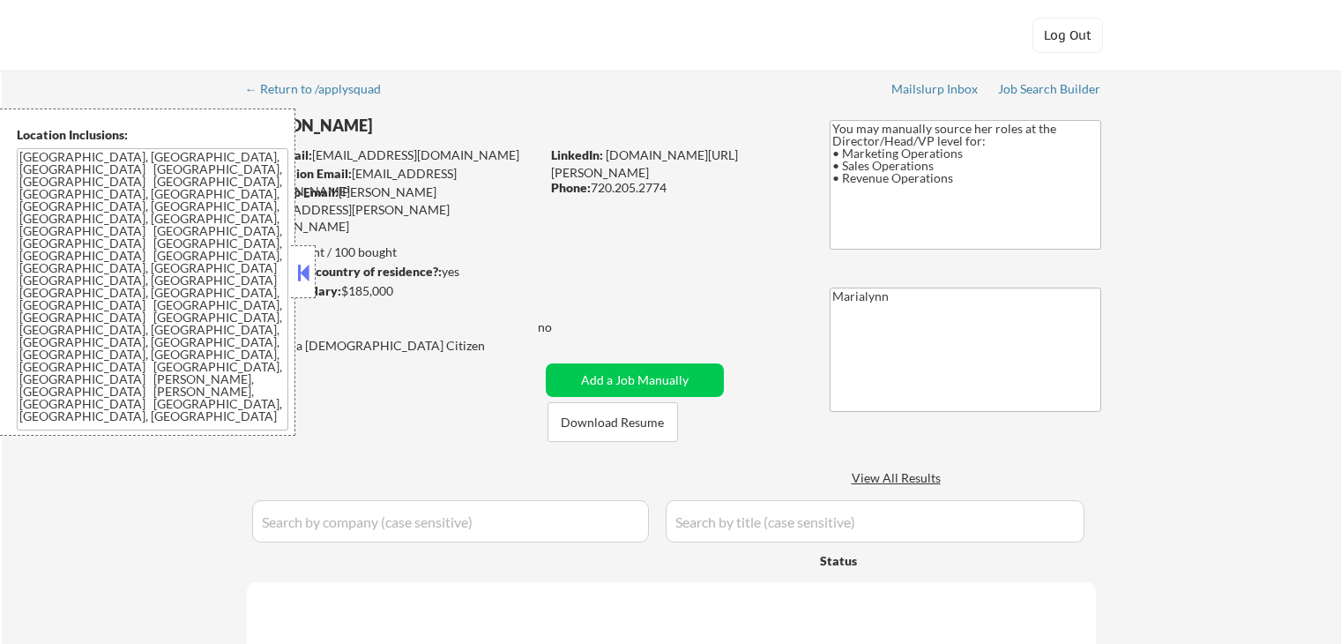
select select ""pending""
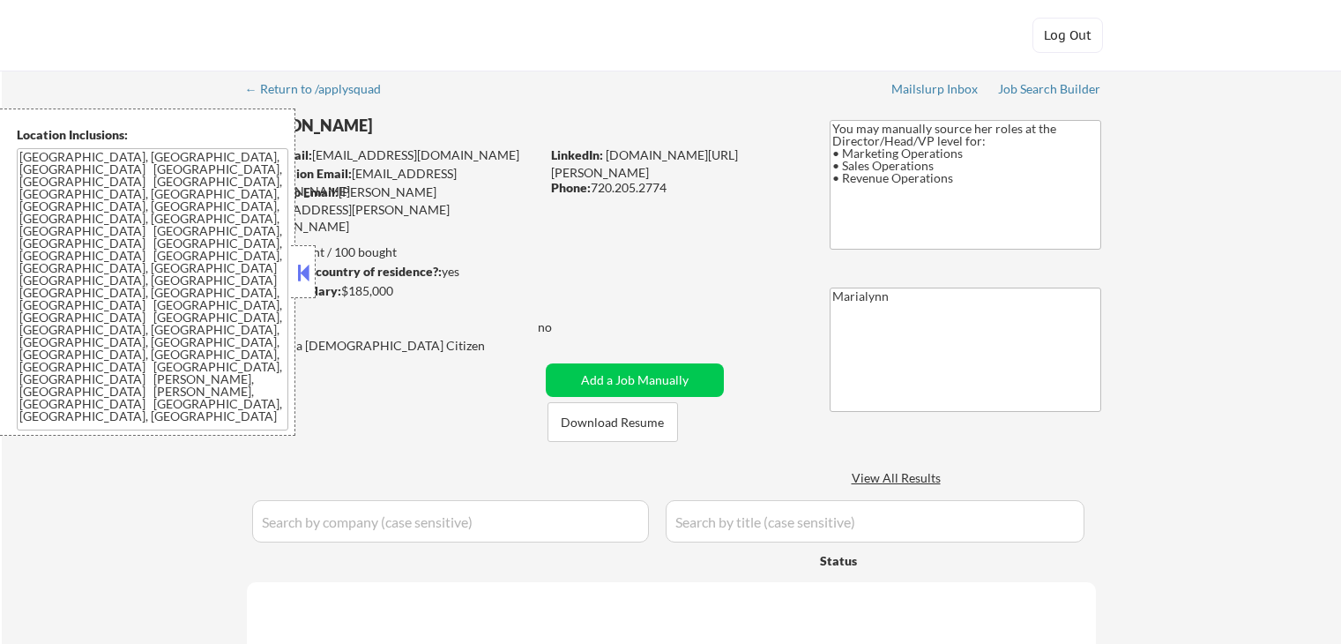
select select ""pending""
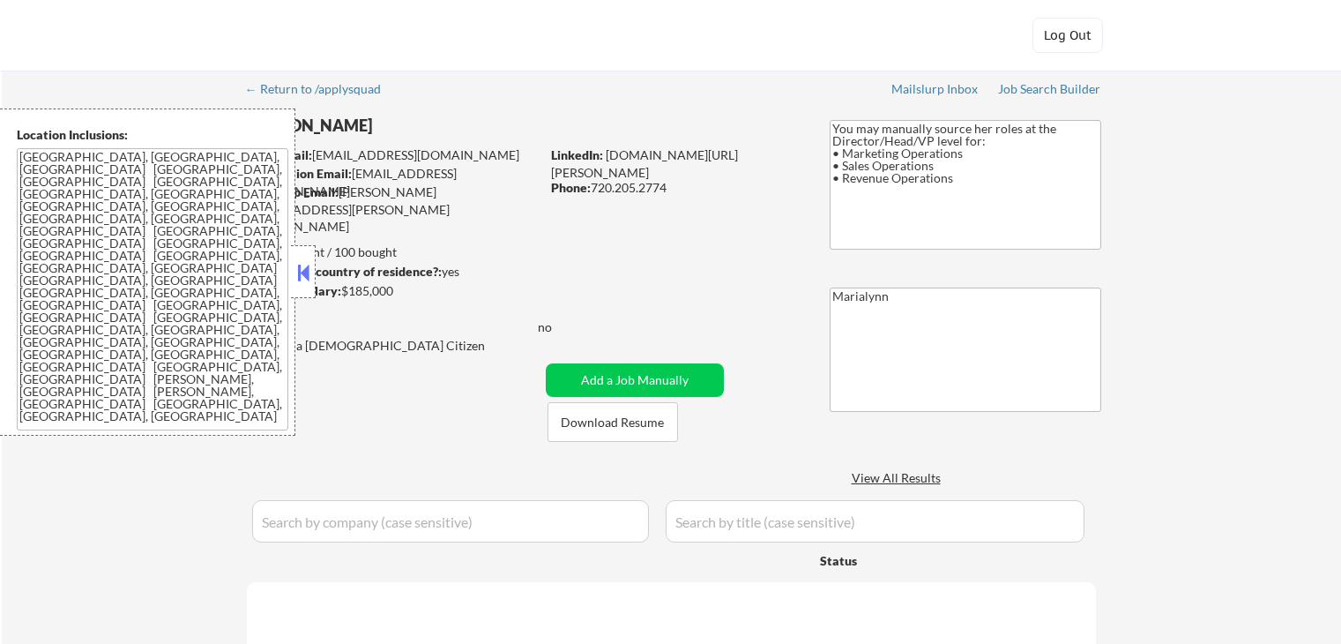
select select ""pending""
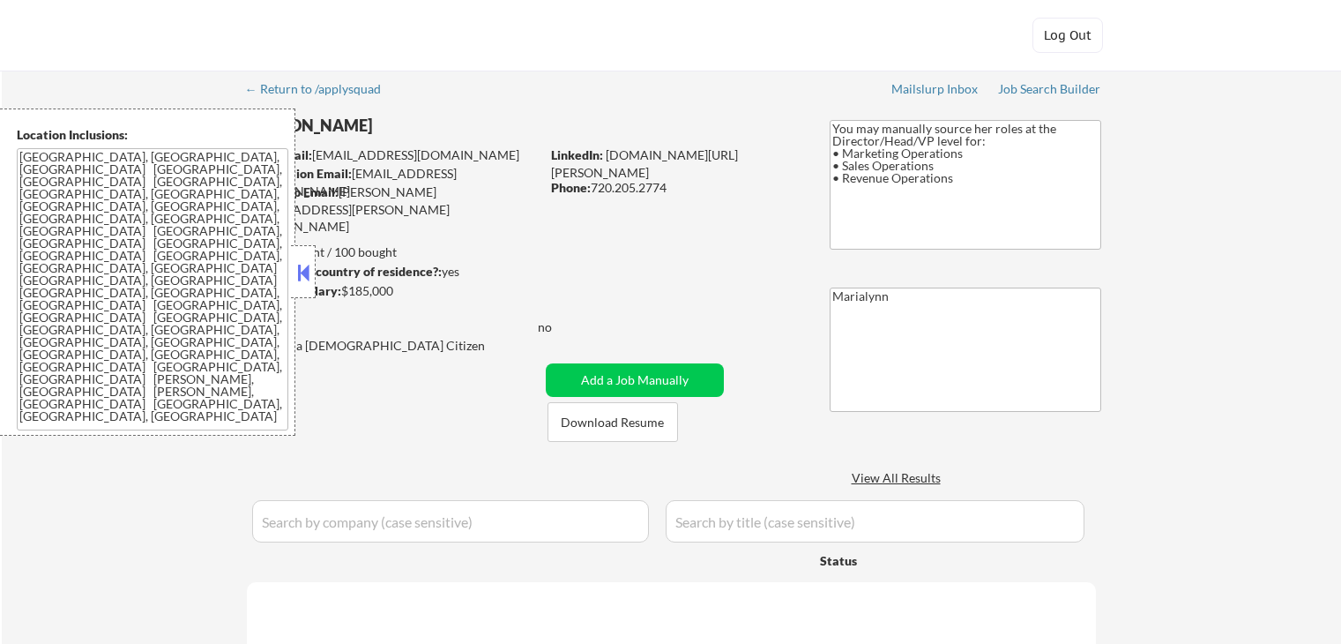
select select ""pending""
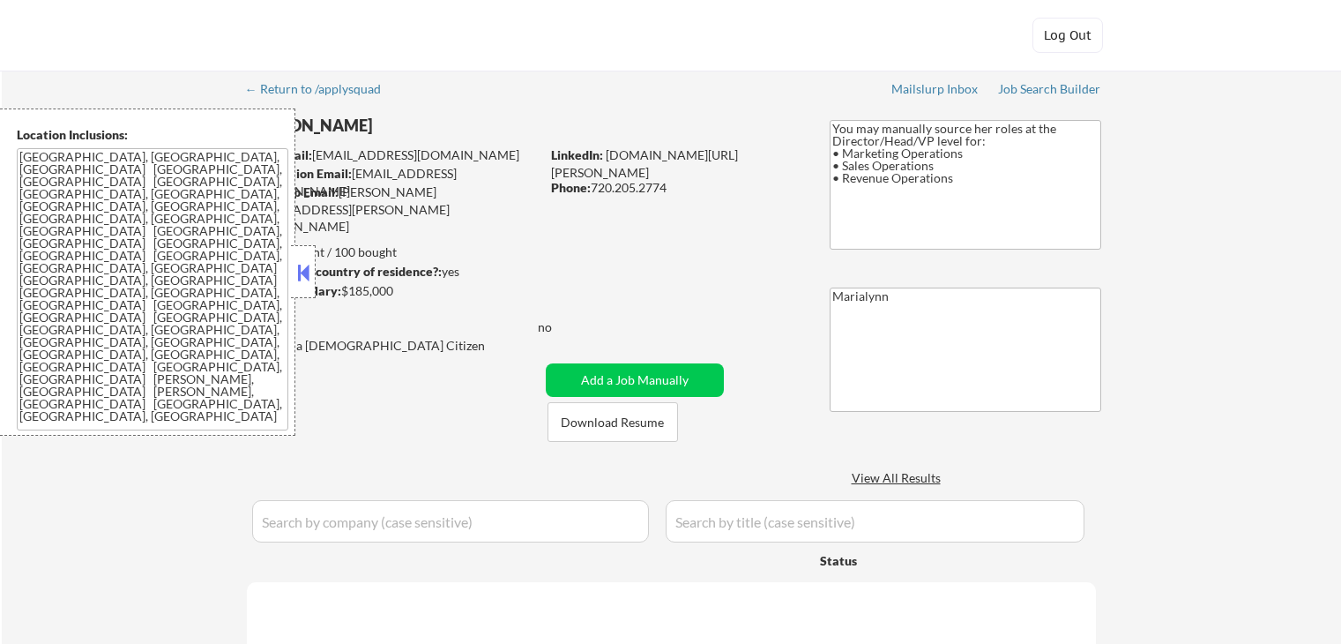
select select ""pending""
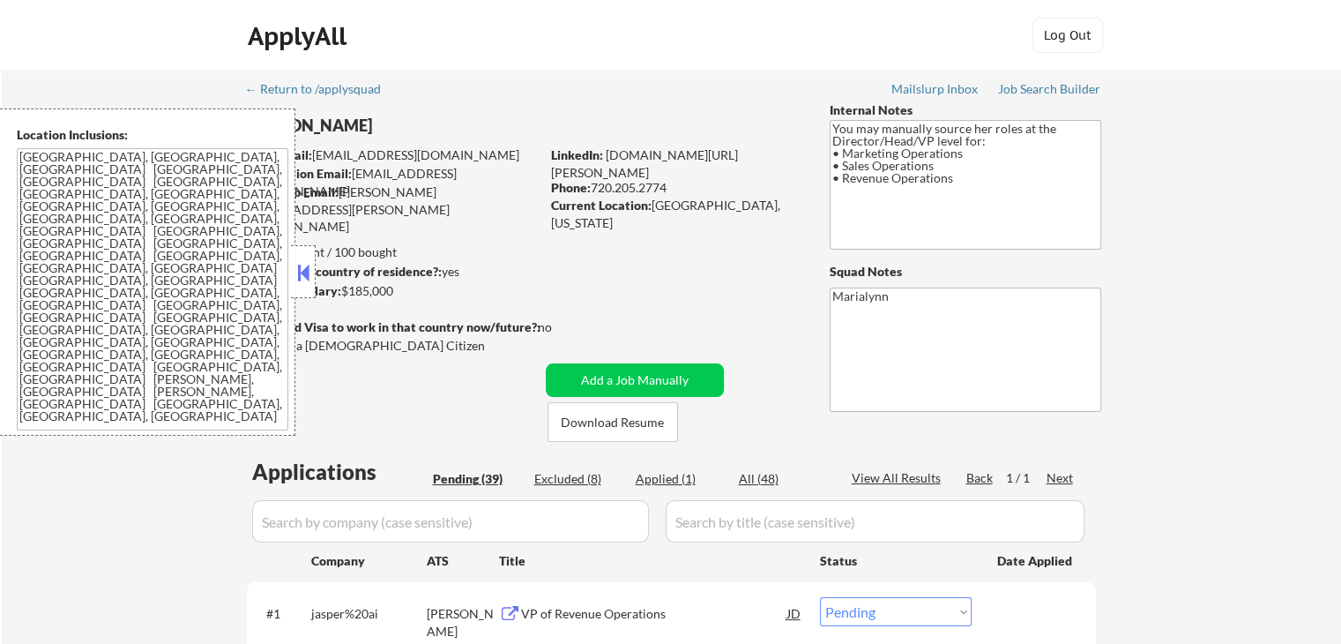
drag, startPoint x: 322, startPoint y: 257, endPoint x: 303, endPoint y: 254, distance: 18.9
click at [317, 257] on div "Applies: 0 sent / 100 bought" at bounding box center [393, 252] width 294 height 18
click at [297, 257] on div at bounding box center [303, 271] width 25 height 53
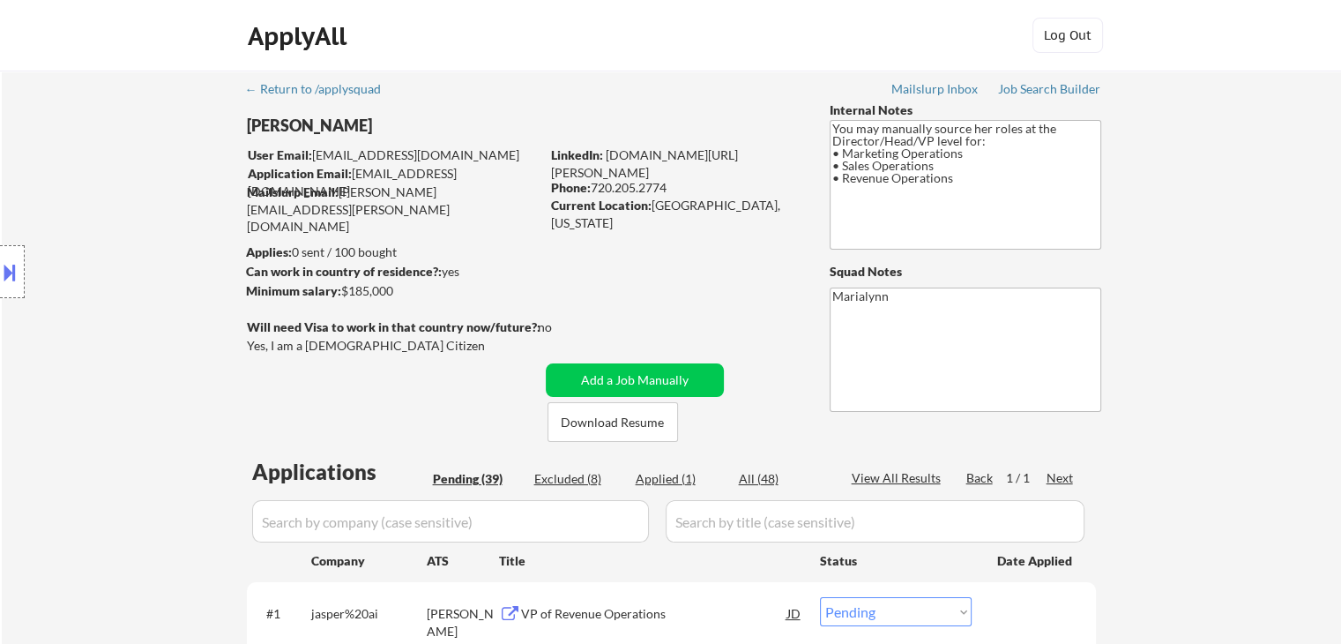
click at [332, 121] on div "[PERSON_NAME]" at bounding box center [428, 126] width 362 height 22
click at [332, 122] on div "[PERSON_NAME]" at bounding box center [428, 126] width 362 height 22
click at [331, 122] on div "[PERSON_NAME]" at bounding box center [428, 126] width 362 height 22
copy div "[PERSON_NAME]"
click at [697, 147] on link "[DOMAIN_NAME][URL][PERSON_NAME]" at bounding box center [644, 163] width 187 height 33
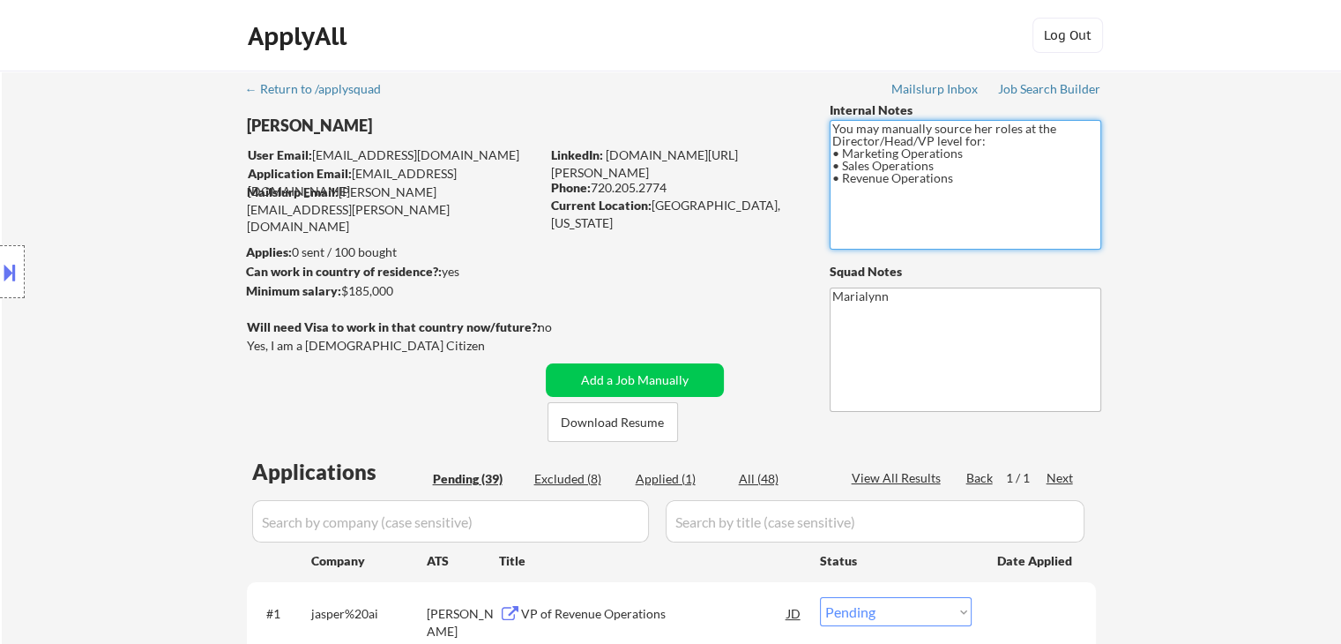
drag, startPoint x: 832, startPoint y: 146, endPoint x: 854, endPoint y: 142, distance: 22.5
click at [854, 142] on textarea "You may manually source her roles at the Director/Head/VP level for: • Marketin…" at bounding box center [966, 185] width 272 height 130
click at [833, 141] on textarea "You may manually source her roles at the Director/Head/VP level for: • Marketin…" at bounding box center [966, 185] width 272 height 130
drag, startPoint x: 831, startPoint y: 139, endPoint x: 877, endPoint y: 142, distance: 46.8
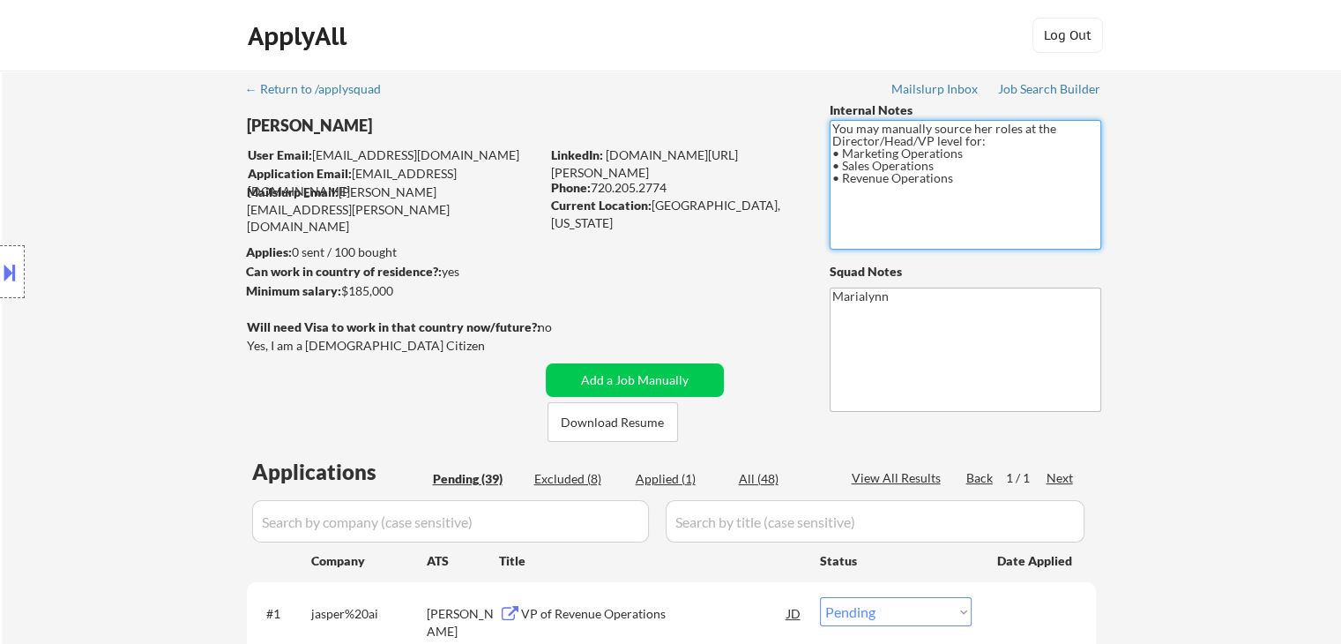
click at [877, 142] on textarea "You may manually source her roles at the Director/Head/VP level for: • Marketin…" at bounding box center [966, 185] width 272 height 130
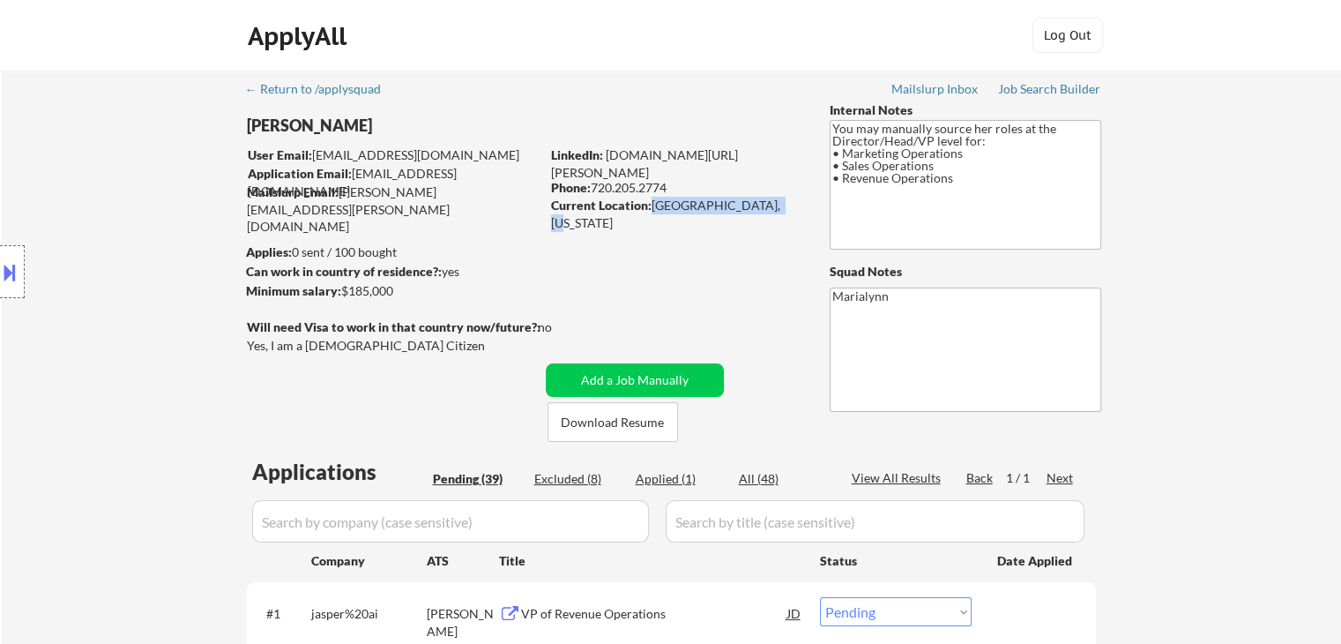
drag, startPoint x: 649, startPoint y: 205, endPoint x: 772, endPoint y: 212, distance: 123.6
click at [772, 212] on div "Current Location: [GEOGRAPHIC_DATA], [US_STATE]" at bounding box center [676, 214] width 250 height 34
copy div "[GEOGRAPHIC_DATA], [US_STATE]"
click at [660, 475] on div "Applied (2)" at bounding box center [680, 479] width 88 height 18
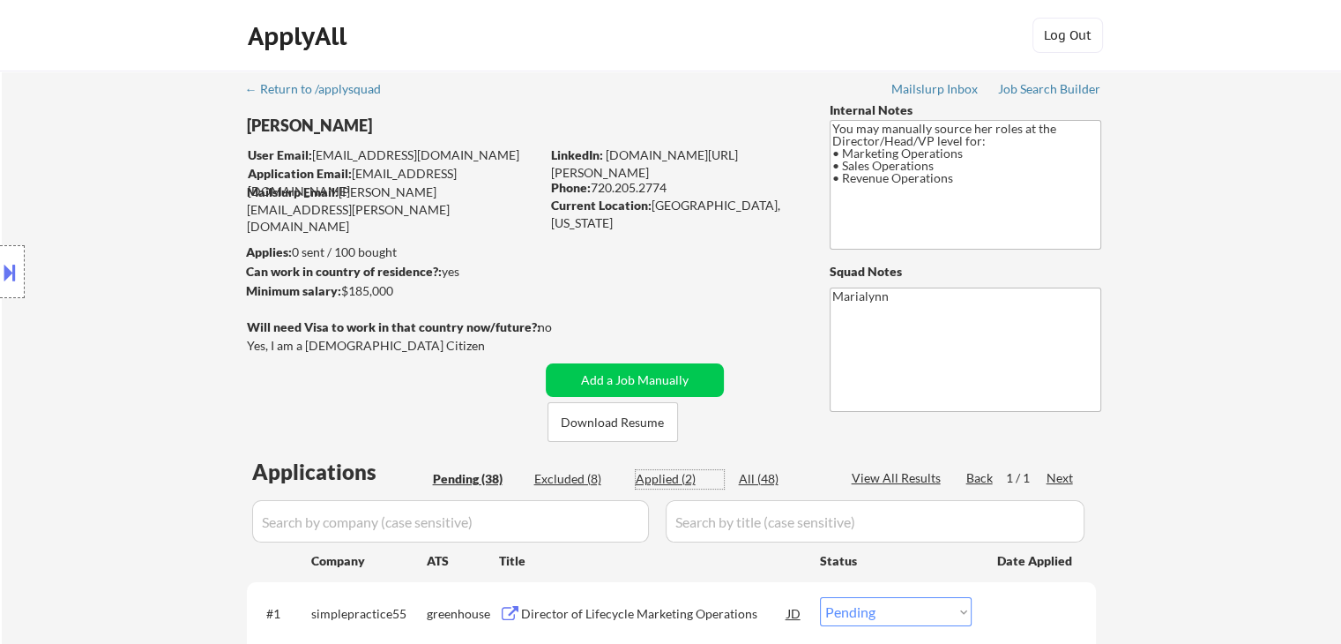
select select ""applied""
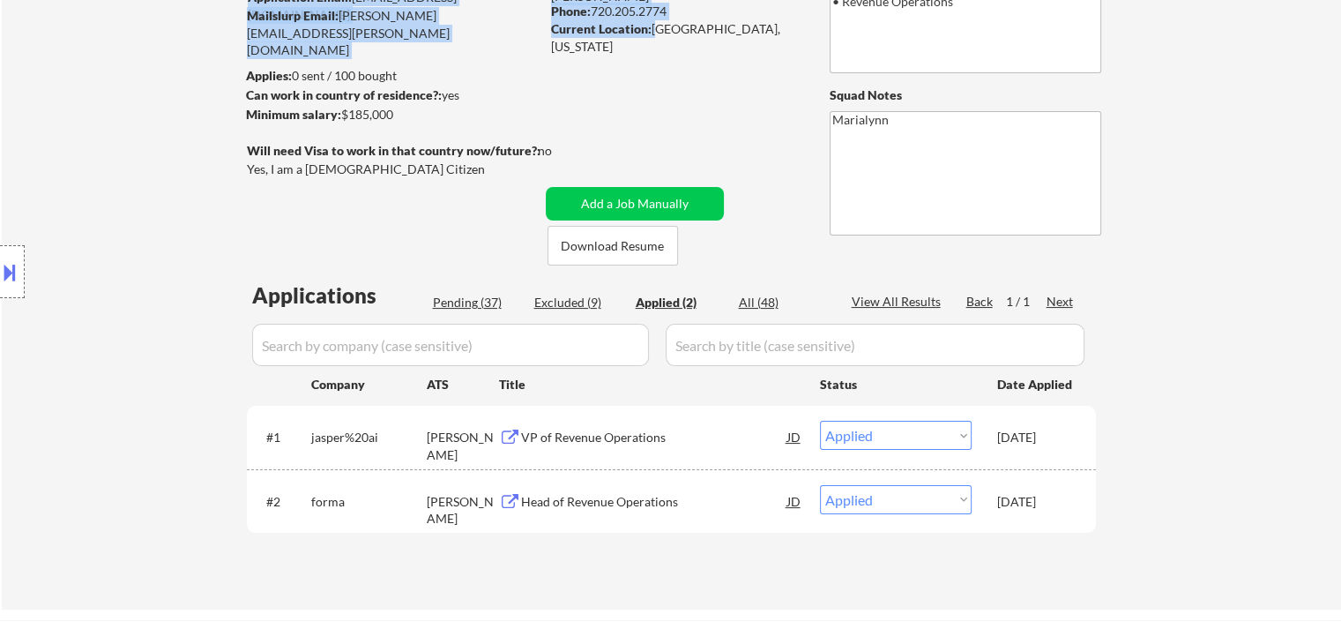
drag, startPoint x: 653, startPoint y: 35, endPoint x: 822, endPoint y: 50, distance: 170.0
click at [822, 50] on div "← Return to /applysquad Mailslurp Inbox Job Search Builder [PERSON_NAME] User E…" at bounding box center [672, 244] width 880 height 701
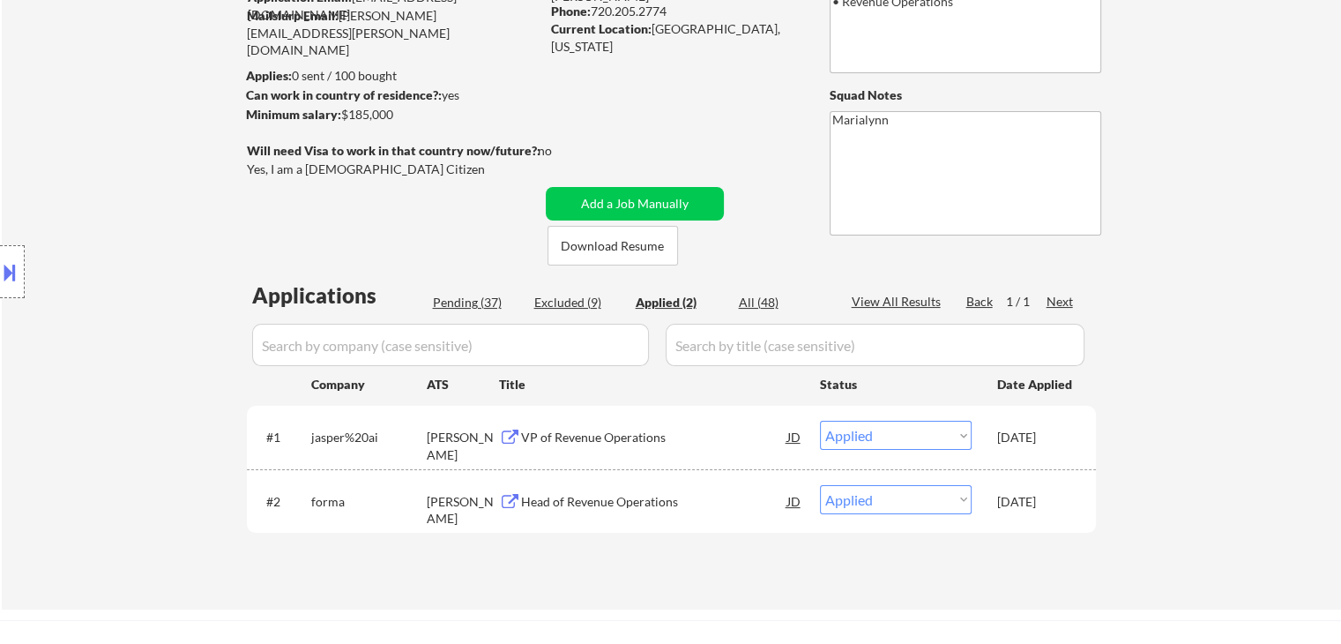
click at [715, 26] on div "Current Location: [GEOGRAPHIC_DATA], [US_STATE]" at bounding box center [676, 37] width 250 height 34
click at [716, 26] on div "Current Location: [GEOGRAPHIC_DATA], [US_STATE]" at bounding box center [676, 37] width 250 height 34
click at [705, 29] on div "Current Location: [GEOGRAPHIC_DATA], [US_STATE]" at bounding box center [676, 37] width 250 height 34
click at [675, 38] on div "Current Location: [GEOGRAPHIC_DATA], [US_STATE]" at bounding box center [676, 29] width 250 height 19
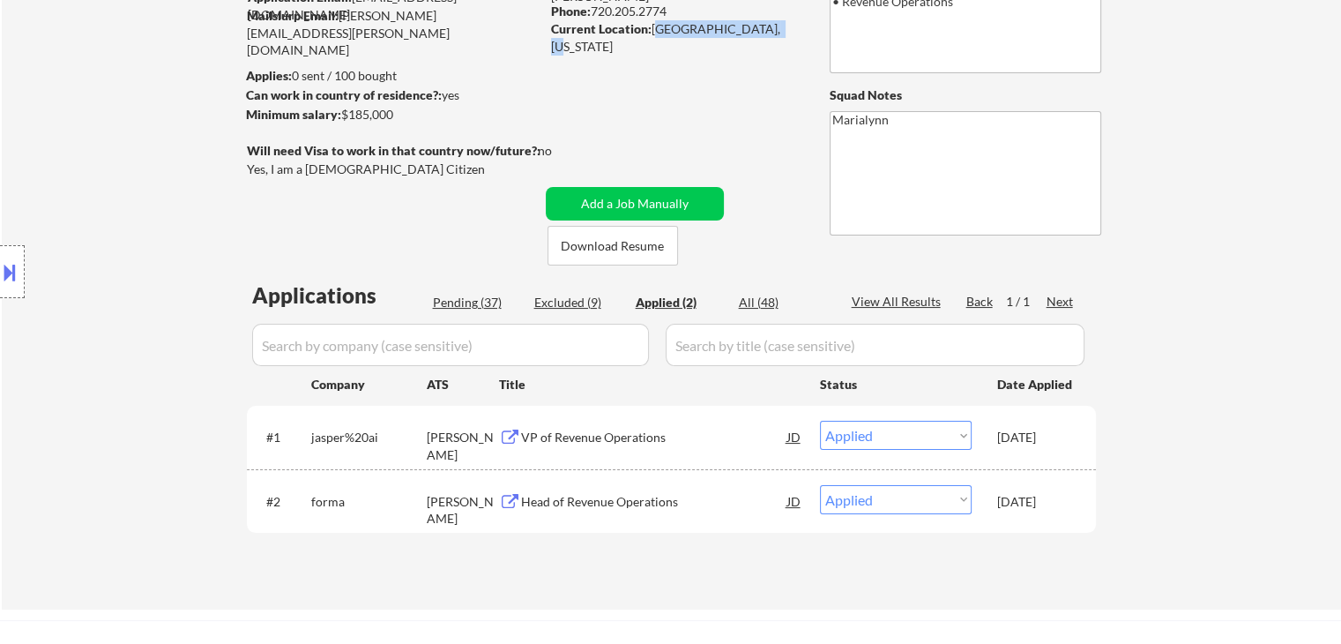
drag, startPoint x: 653, startPoint y: 29, endPoint x: 780, endPoint y: 33, distance: 126.1
click at [780, 33] on div "Current Location: [GEOGRAPHIC_DATA], [US_STATE]" at bounding box center [676, 37] width 250 height 34
copy div "[GEOGRAPHIC_DATA], [US_STATE]"
select select ""applied""
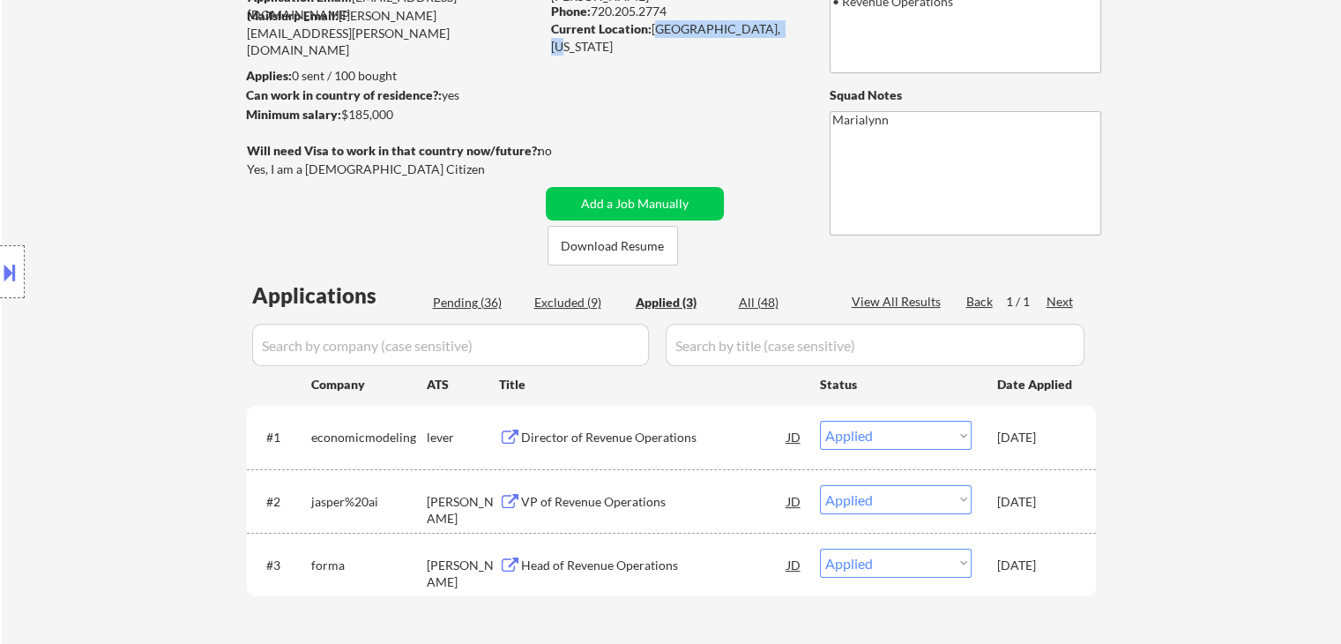
copy div "[GEOGRAPHIC_DATA], [US_STATE]"
